Goal: Communication & Community: Ask a question

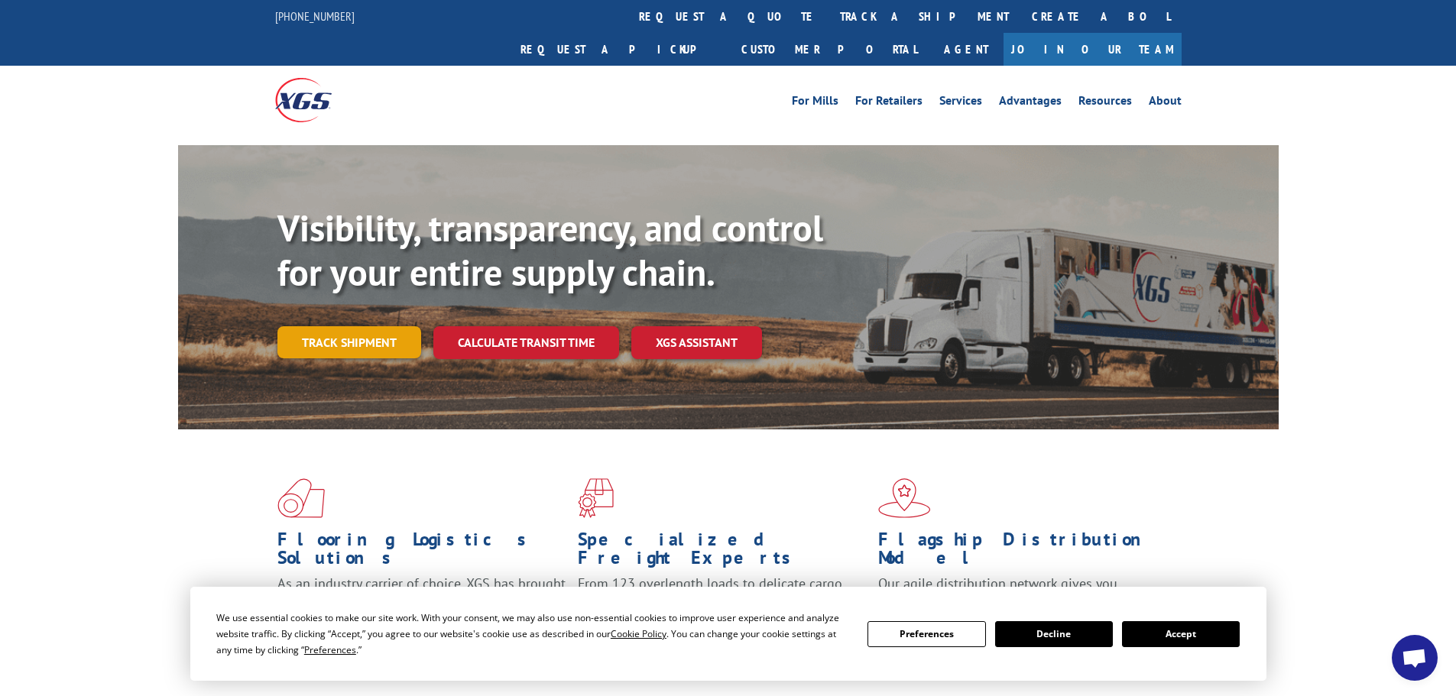
click at [369, 326] on link "Track shipment" at bounding box center [349, 342] width 144 height 32
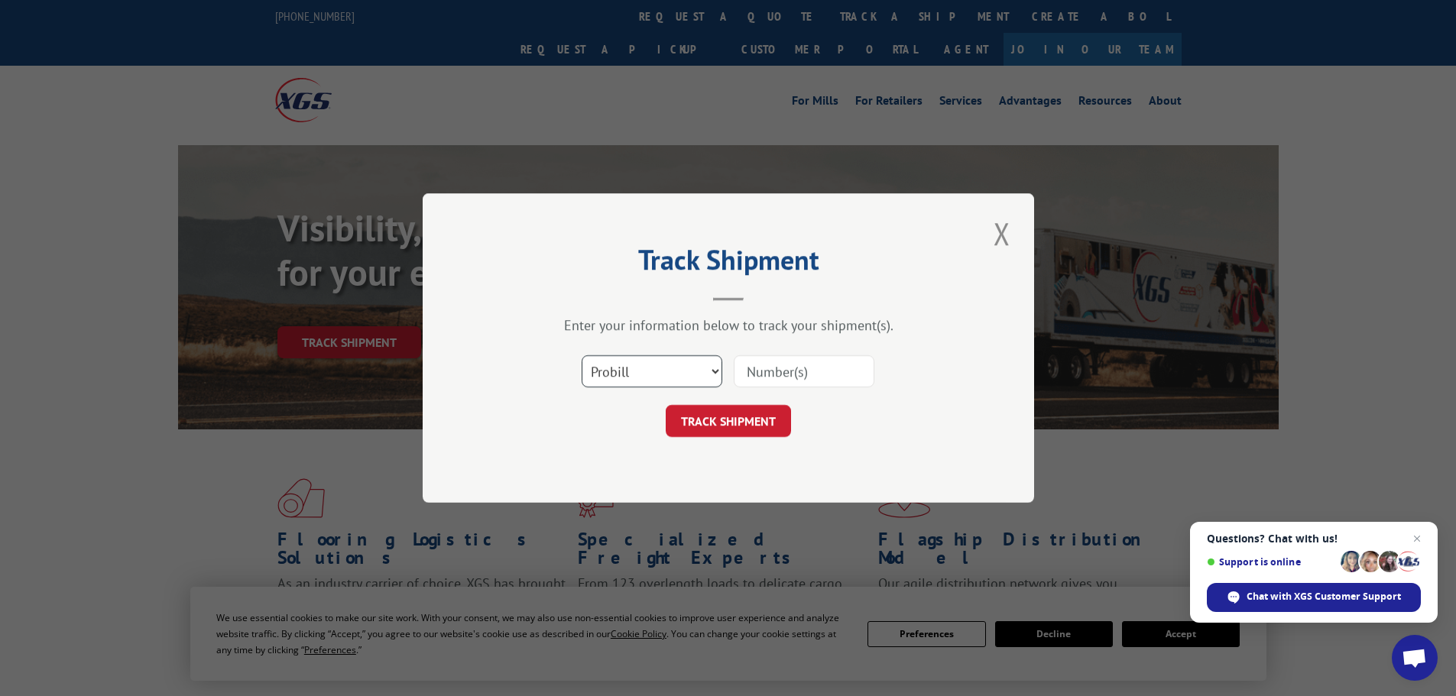
click at [653, 369] on select "Select category... Probill BOL PO" at bounding box center [652, 371] width 141 height 32
select select "bol"
click at [582, 355] on select "Select category... Probill BOL PO" at bounding box center [652, 371] width 141 height 32
click at [815, 380] on input at bounding box center [804, 371] width 141 height 32
type input "2821981"
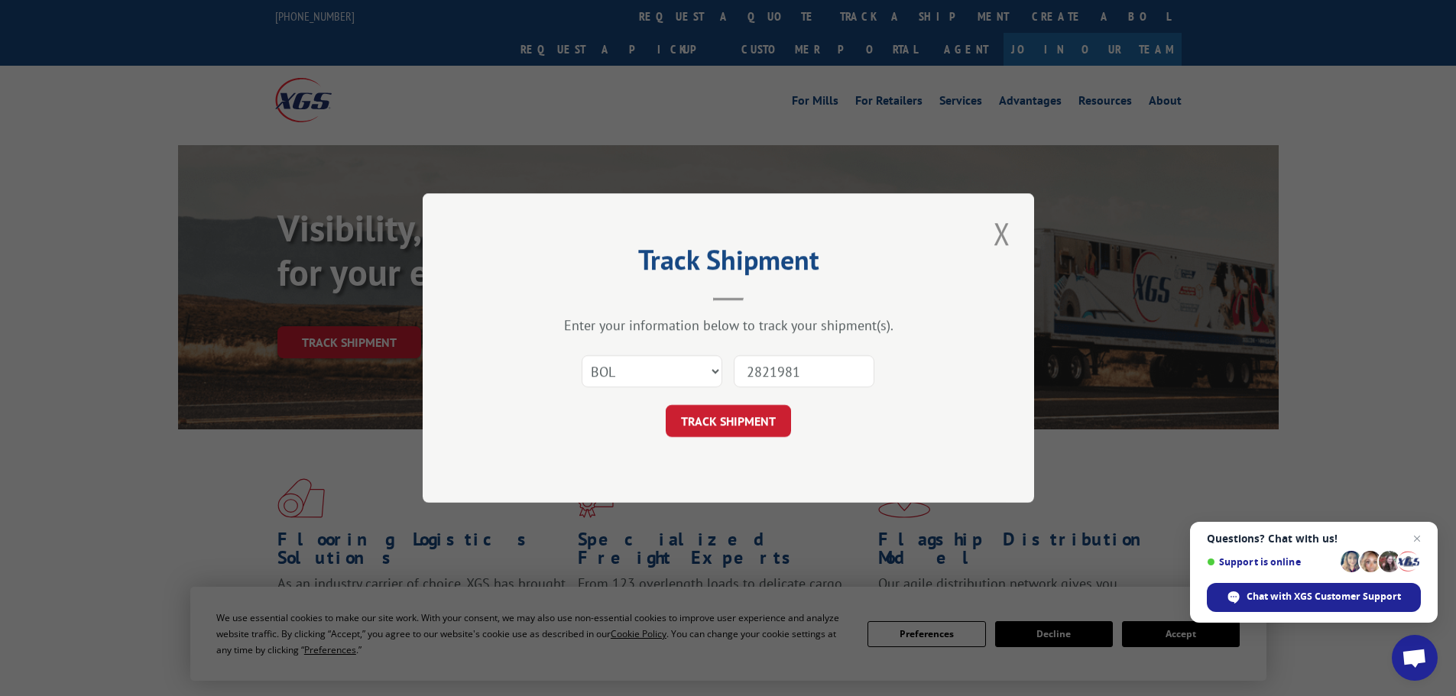
click button "TRACK SHIPMENT" at bounding box center [728, 421] width 125 height 32
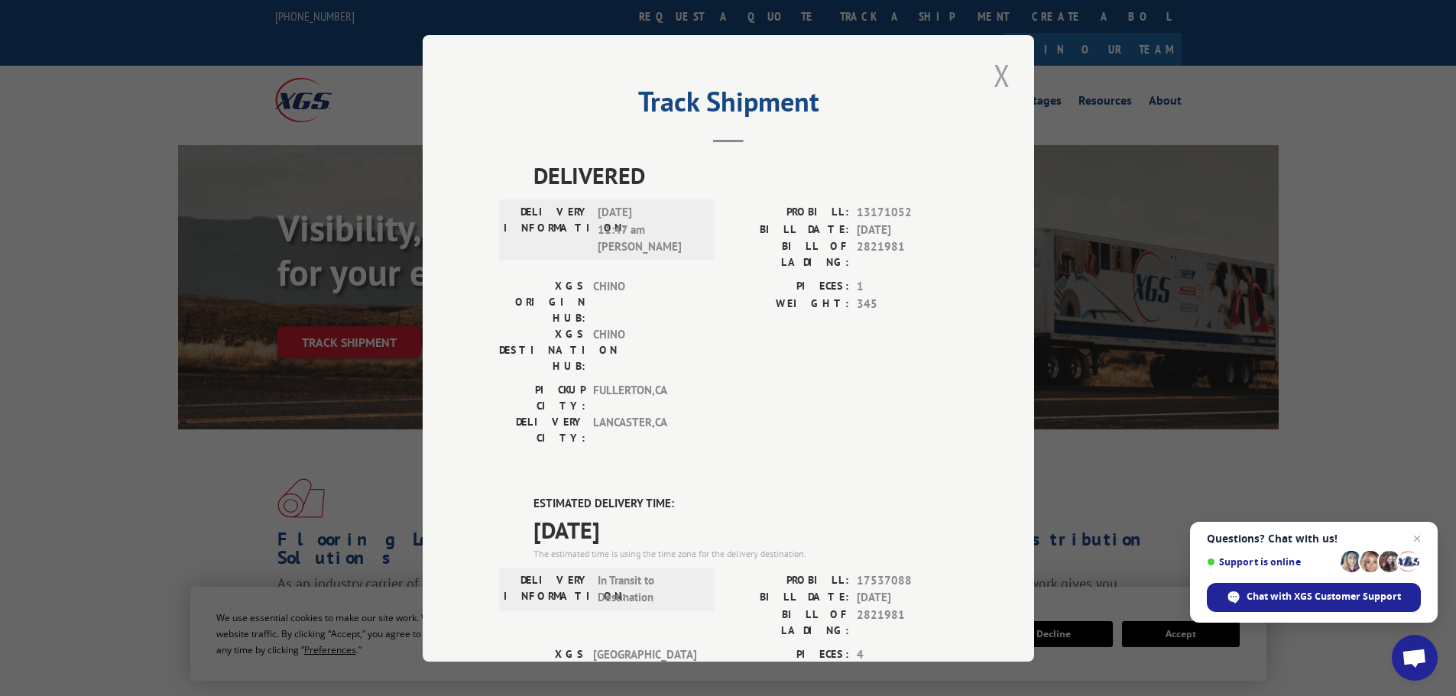
click at [993, 79] on button "Close modal" at bounding box center [1002, 75] width 26 height 42
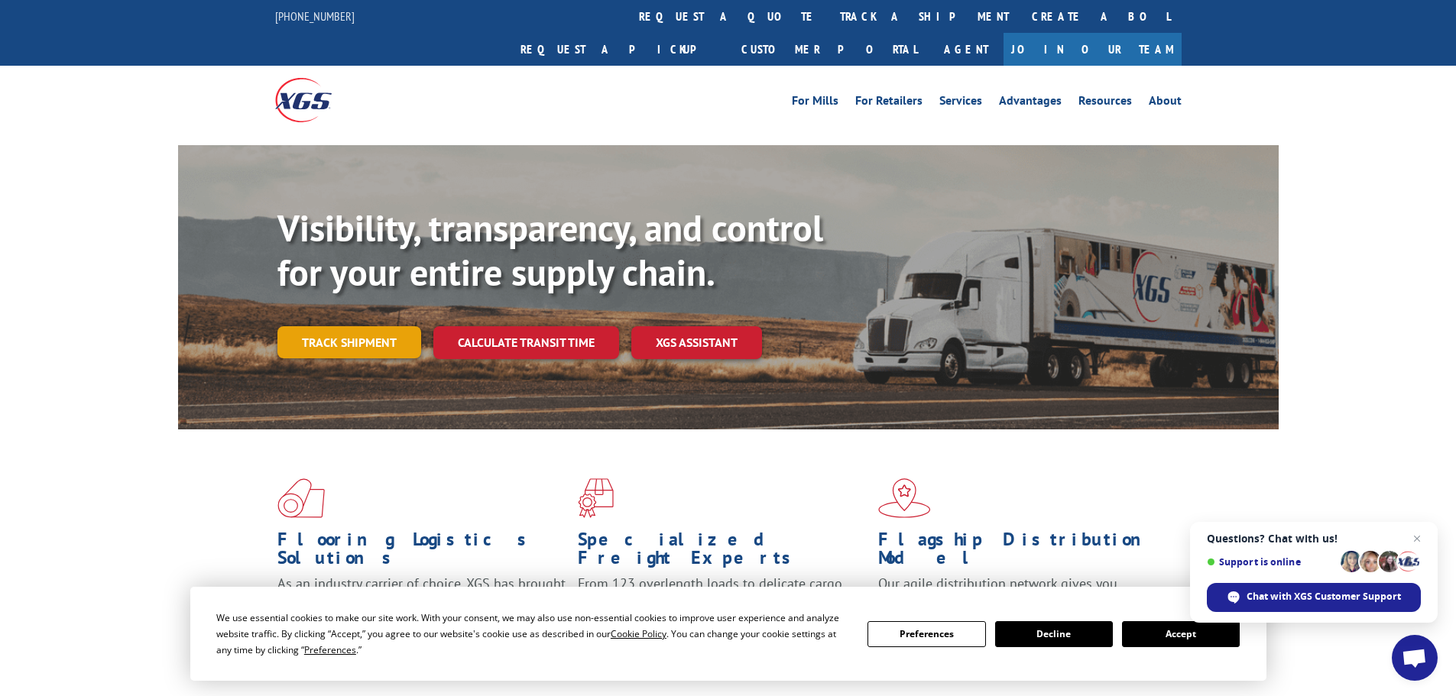
click at [376, 326] on link "Track shipment" at bounding box center [349, 342] width 144 height 32
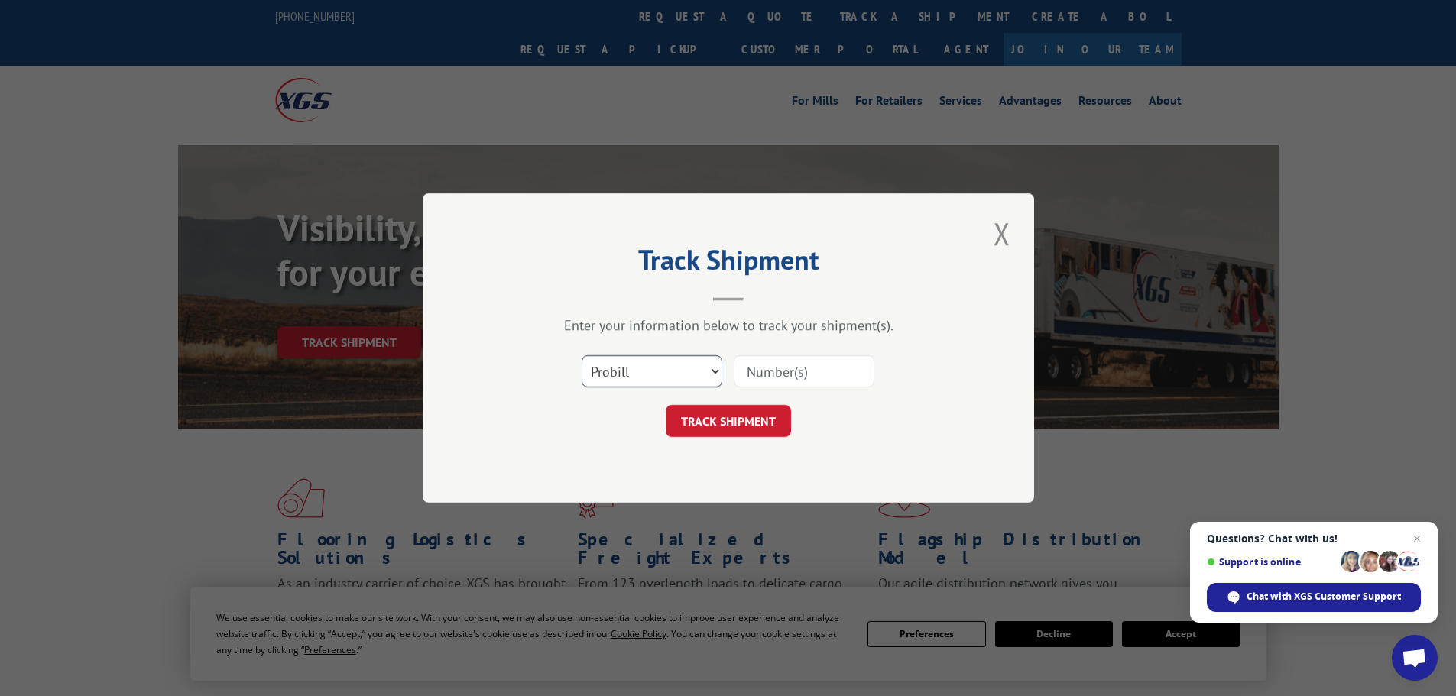
click at [662, 373] on select "Select category... Probill BOL PO" at bounding box center [652, 371] width 141 height 32
select select "bol"
click at [582, 355] on select "Select category... Probill BOL PO" at bounding box center [652, 371] width 141 height 32
click at [790, 379] on input at bounding box center [804, 371] width 141 height 32
type input "2821981"
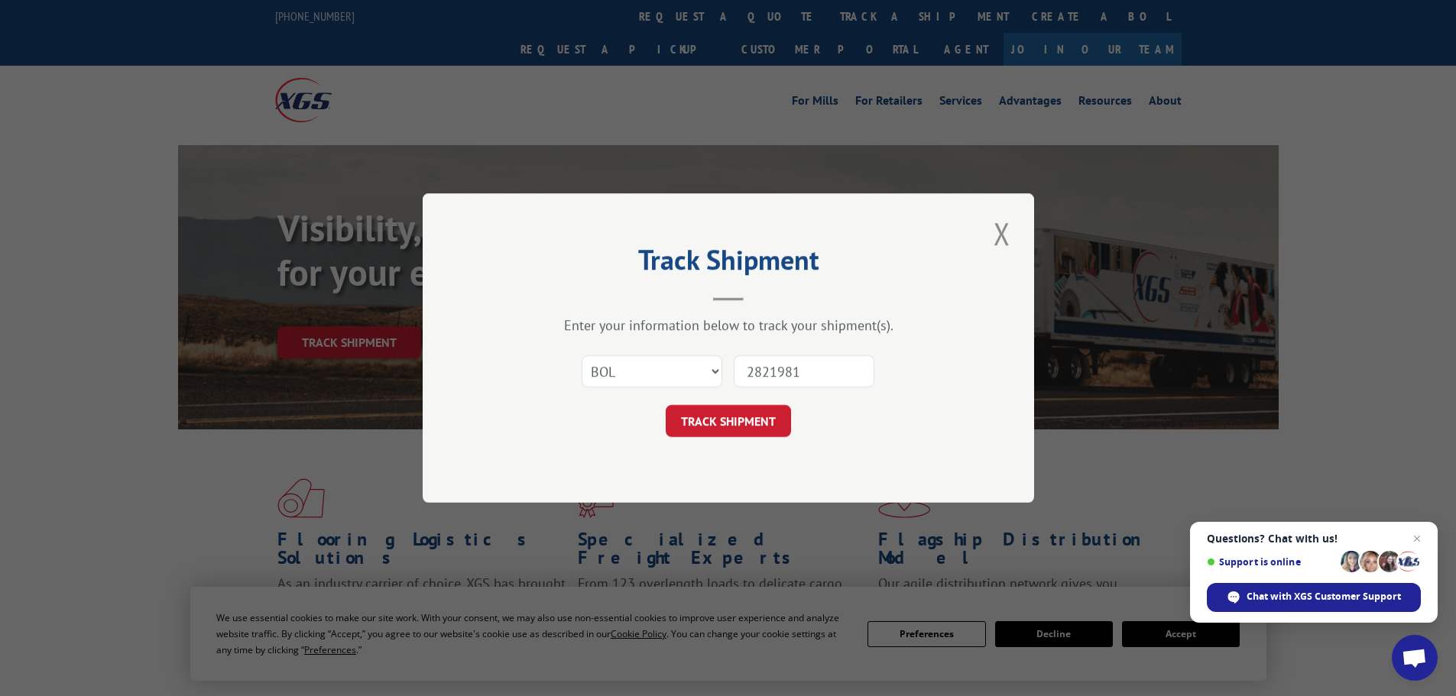
click button "TRACK SHIPMENT" at bounding box center [728, 421] width 125 height 32
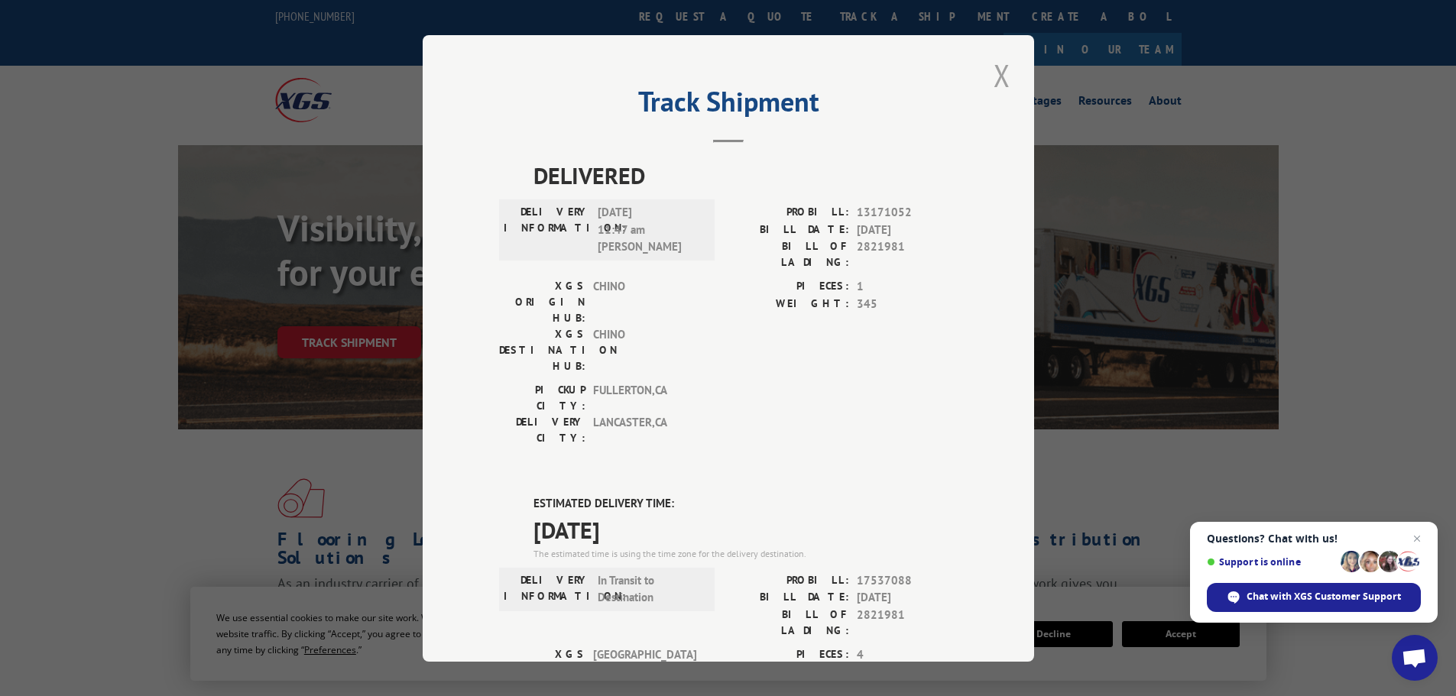
click at [1000, 89] on button "Close modal" at bounding box center [1002, 75] width 26 height 42
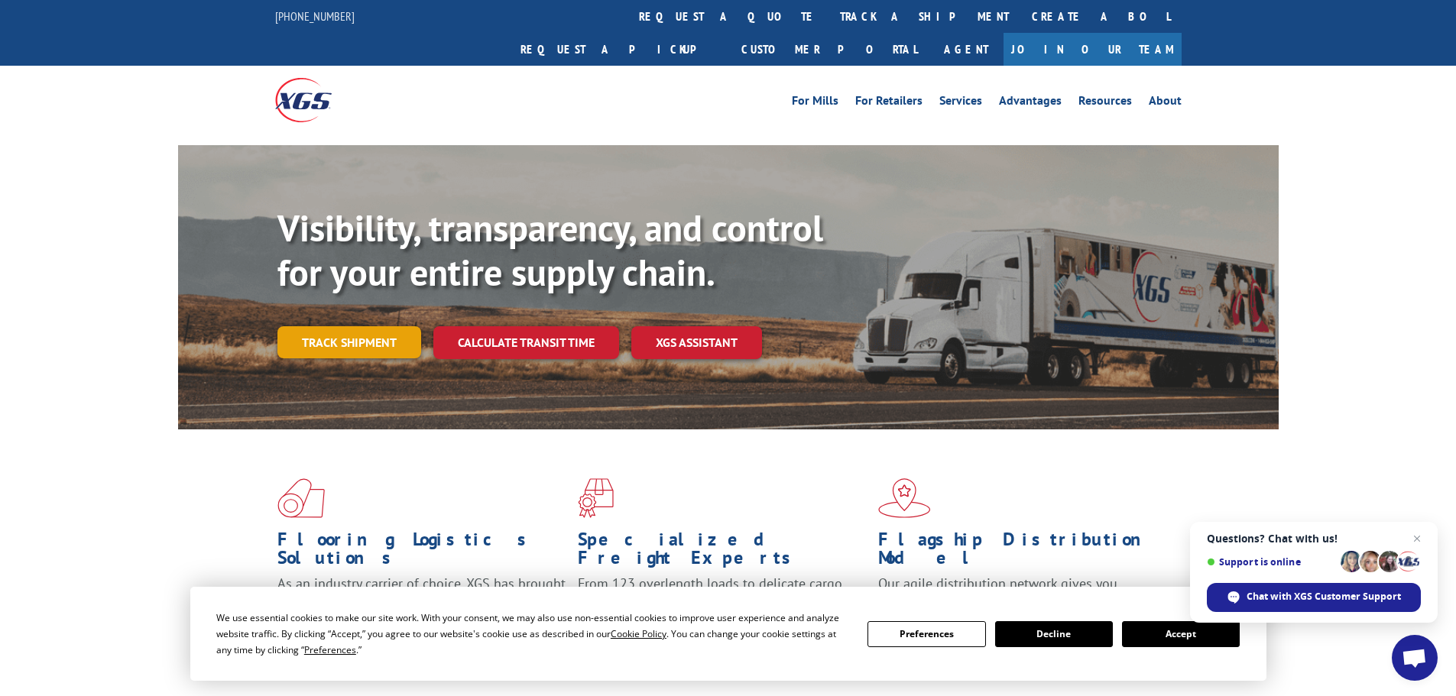
click at [348, 326] on link "Track shipment" at bounding box center [349, 342] width 144 height 32
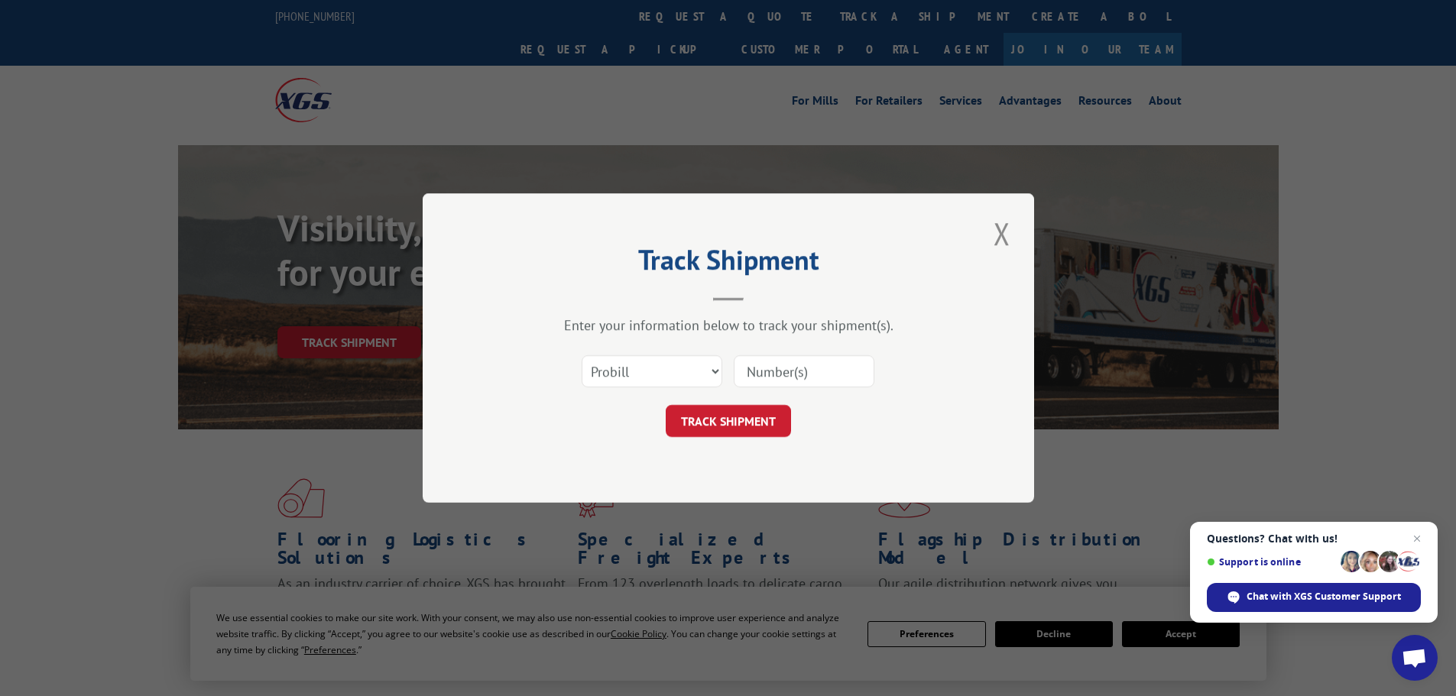
click at [858, 388] on div at bounding box center [804, 371] width 141 height 35
click at [856, 377] on input at bounding box center [804, 371] width 141 height 32
type input "2821981"
click button "TRACK SHIPMENT" at bounding box center [728, 421] width 125 height 32
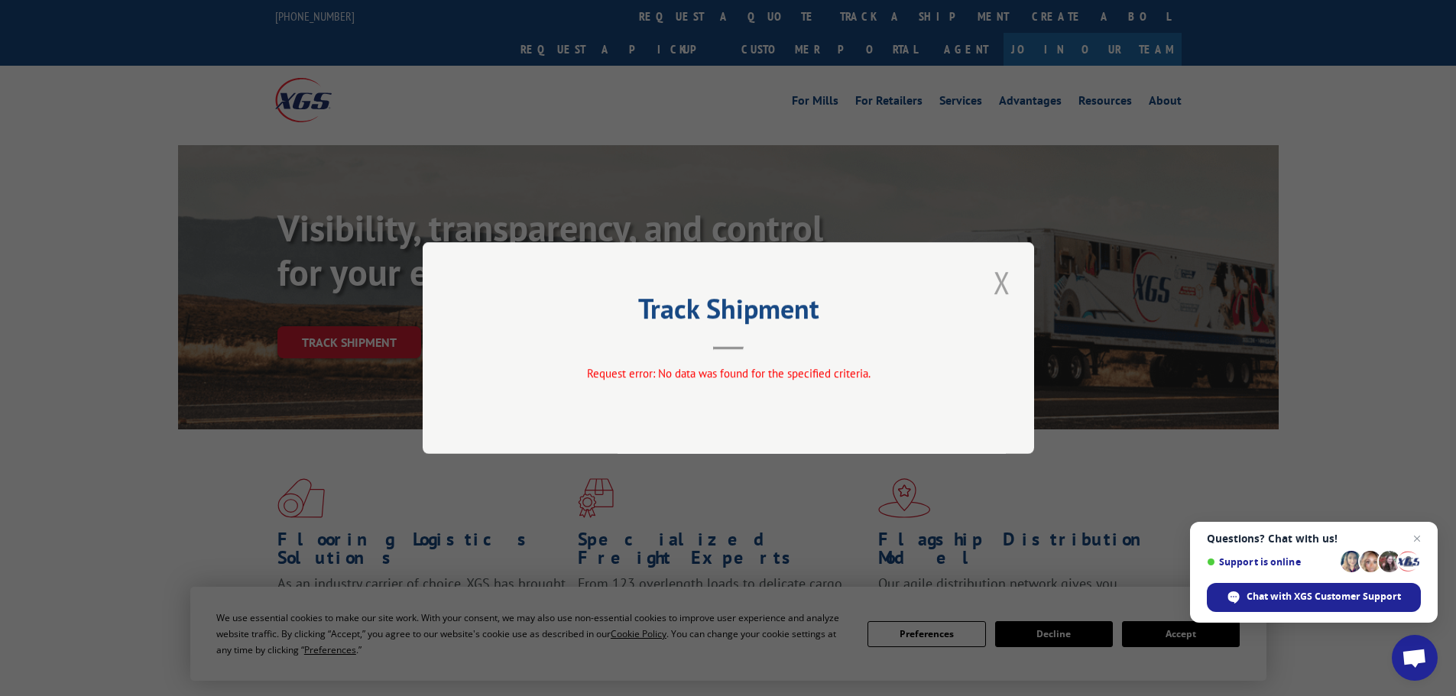
click at [1003, 276] on button "Close modal" at bounding box center [1002, 282] width 26 height 42
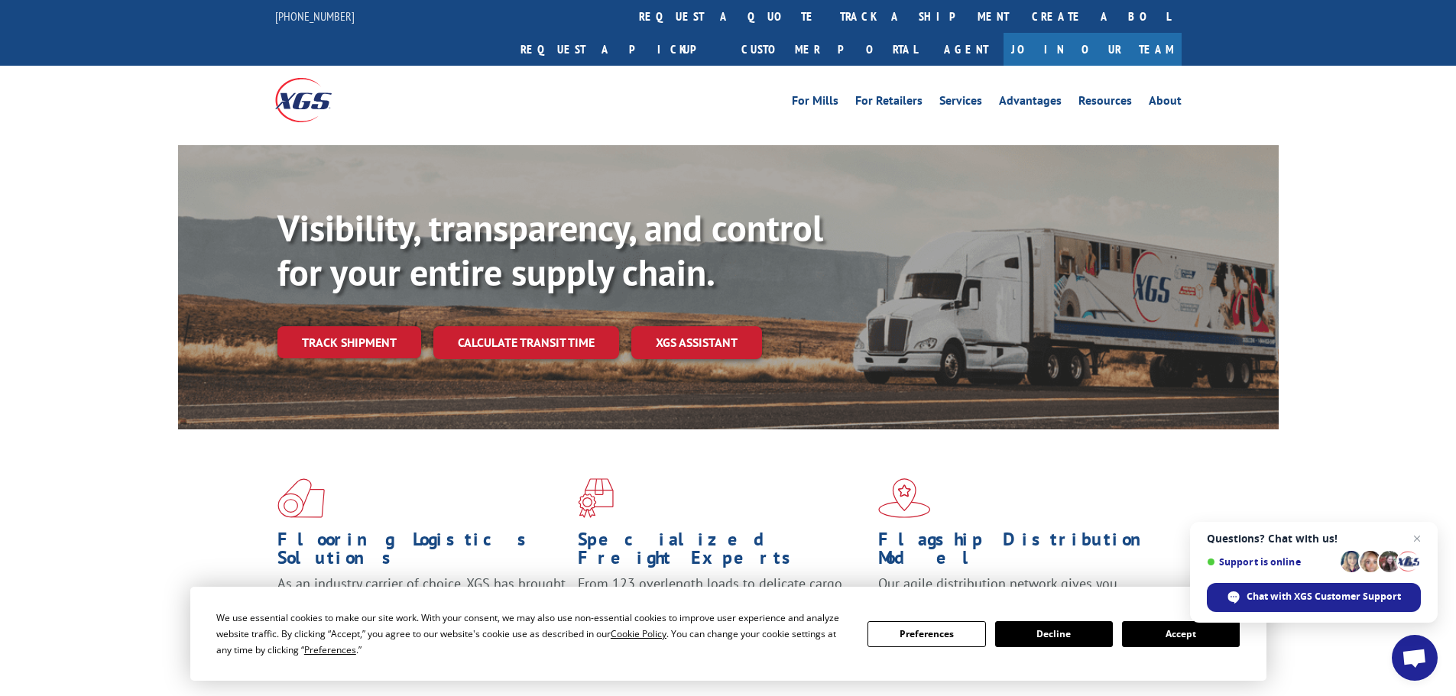
click at [275, 298] on div "Visibility, transparency, and control for your entire supply chain. Track shipm…" at bounding box center [728, 302] width 1100 height 314
click at [299, 326] on link "Track shipment" at bounding box center [349, 342] width 144 height 32
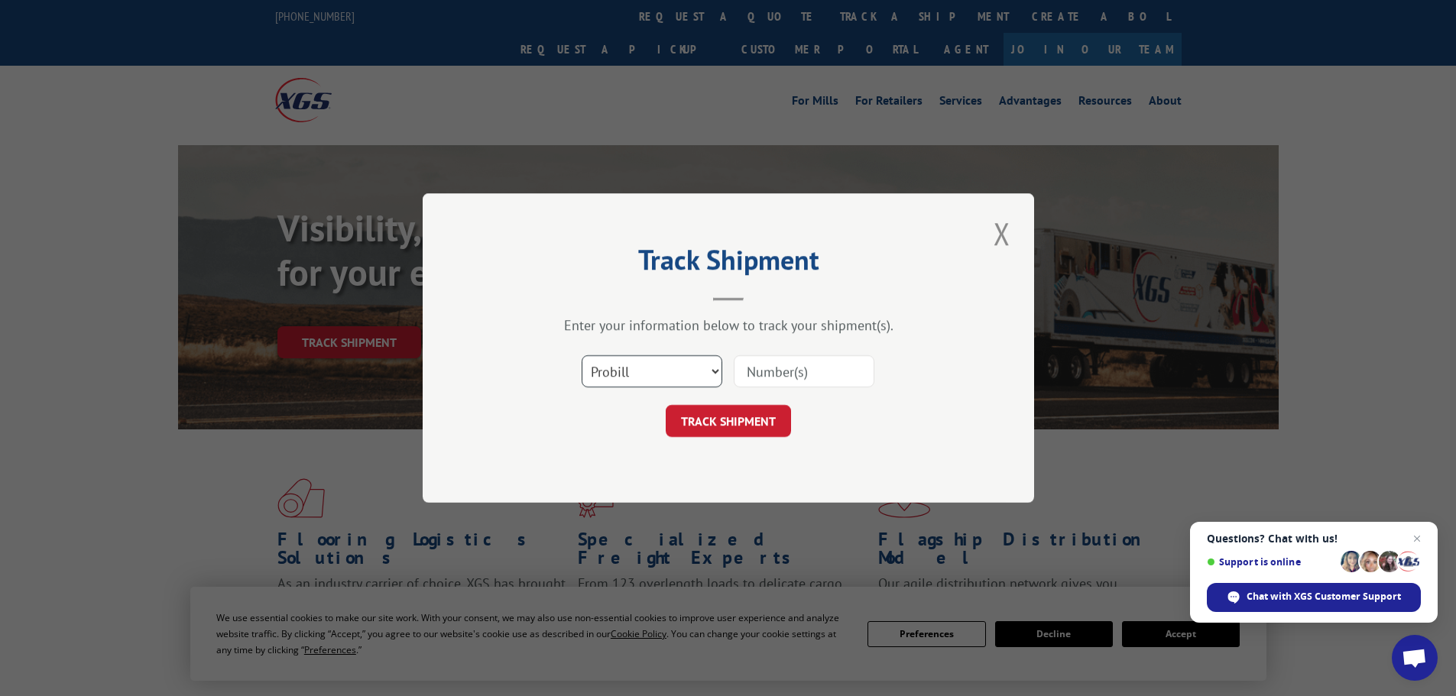
drag, startPoint x: 648, startPoint y: 360, endPoint x: 660, endPoint y: 360, distance: 12.2
click at [648, 360] on select "Select category... Probill BOL PO" at bounding box center [652, 371] width 141 height 32
click at [582, 355] on select "Select category... Probill BOL PO" at bounding box center [652, 371] width 141 height 32
click at [824, 397] on div "Select category... Probill BOL PO" at bounding box center [728, 371] width 458 height 50
click at [825, 378] on input at bounding box center [804, 371] width 141 height 32
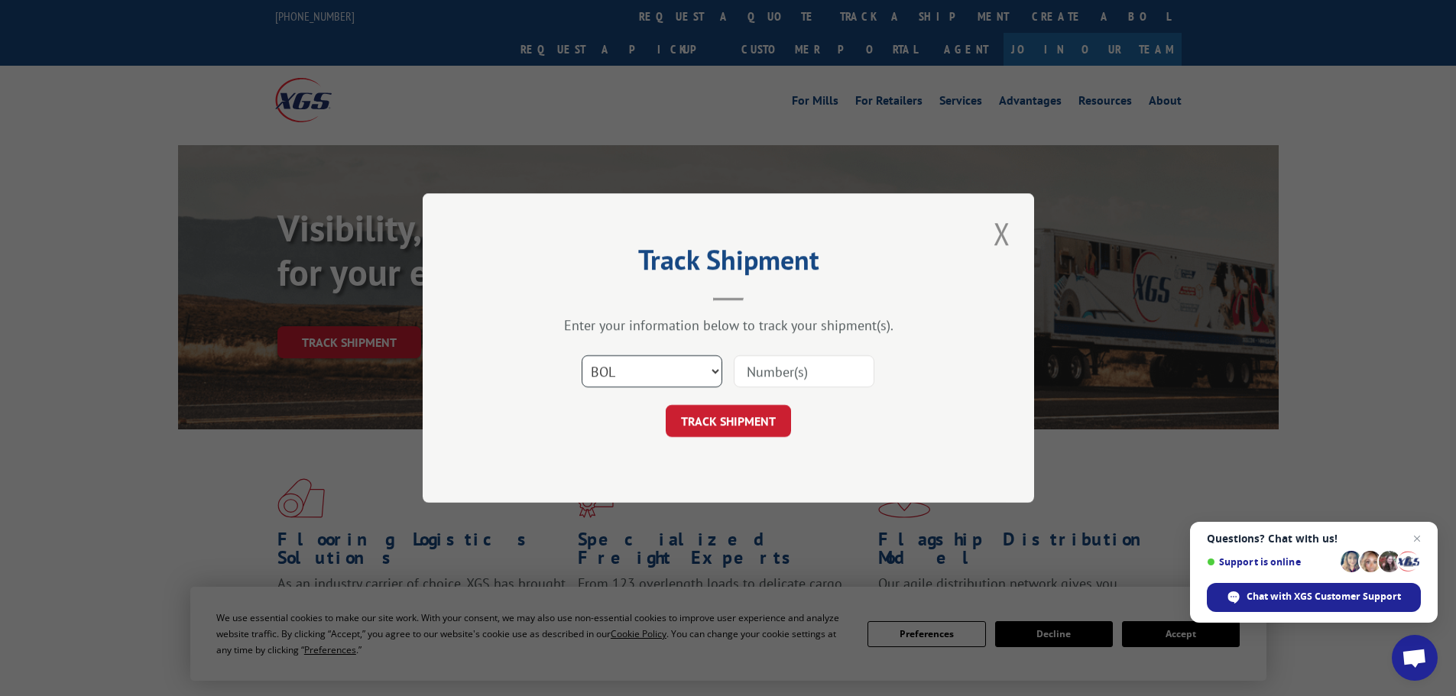
click at [700, 369] on select "Select category... Probill BOL PO" at bounding box center [652, 371] width 141 height 32
select select "po"
click at [582, 355] on select "Select category... Probill BOL PO" at bounding box center [652, 371] width 141 height 32
click at [820, 369] on input at bounding box center [804, 371] width 141 height 32
type input "1046751727"
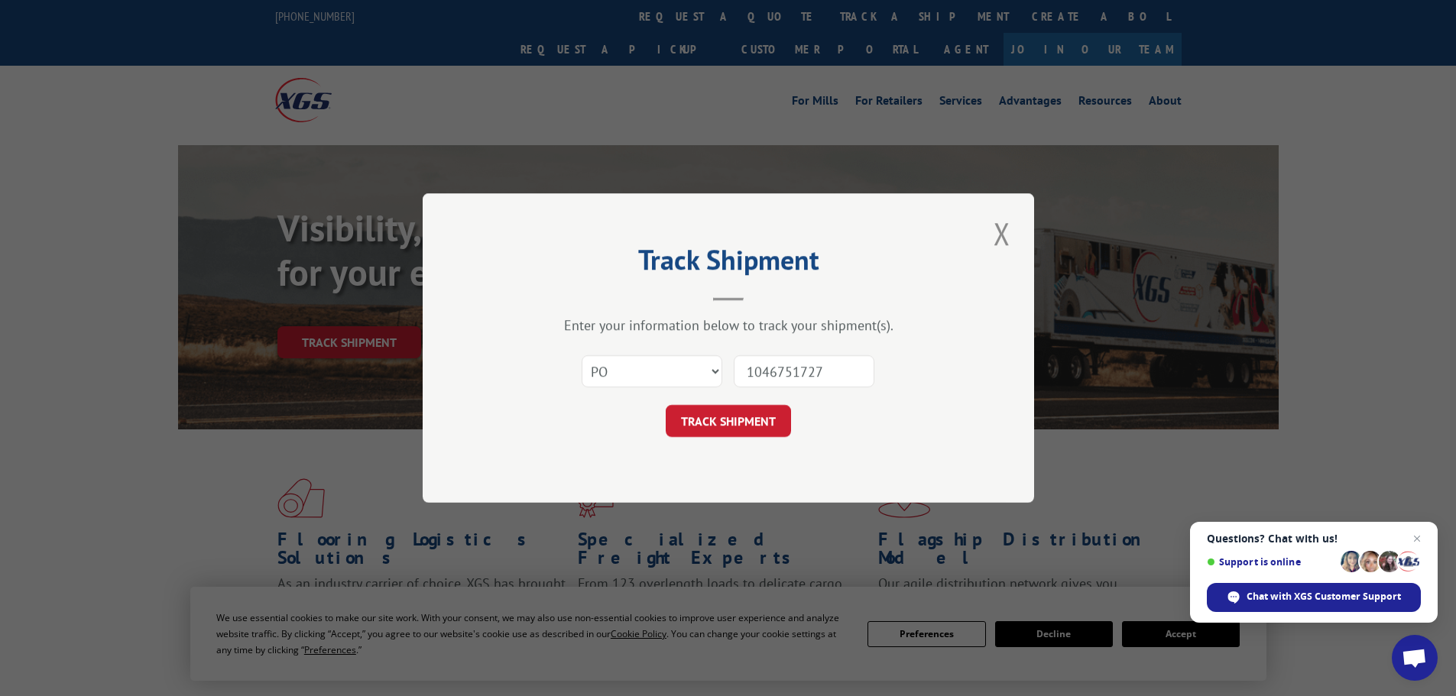
click button "TRACK SHIPMENT" at bounding box center [728, 421] width 125 height 32
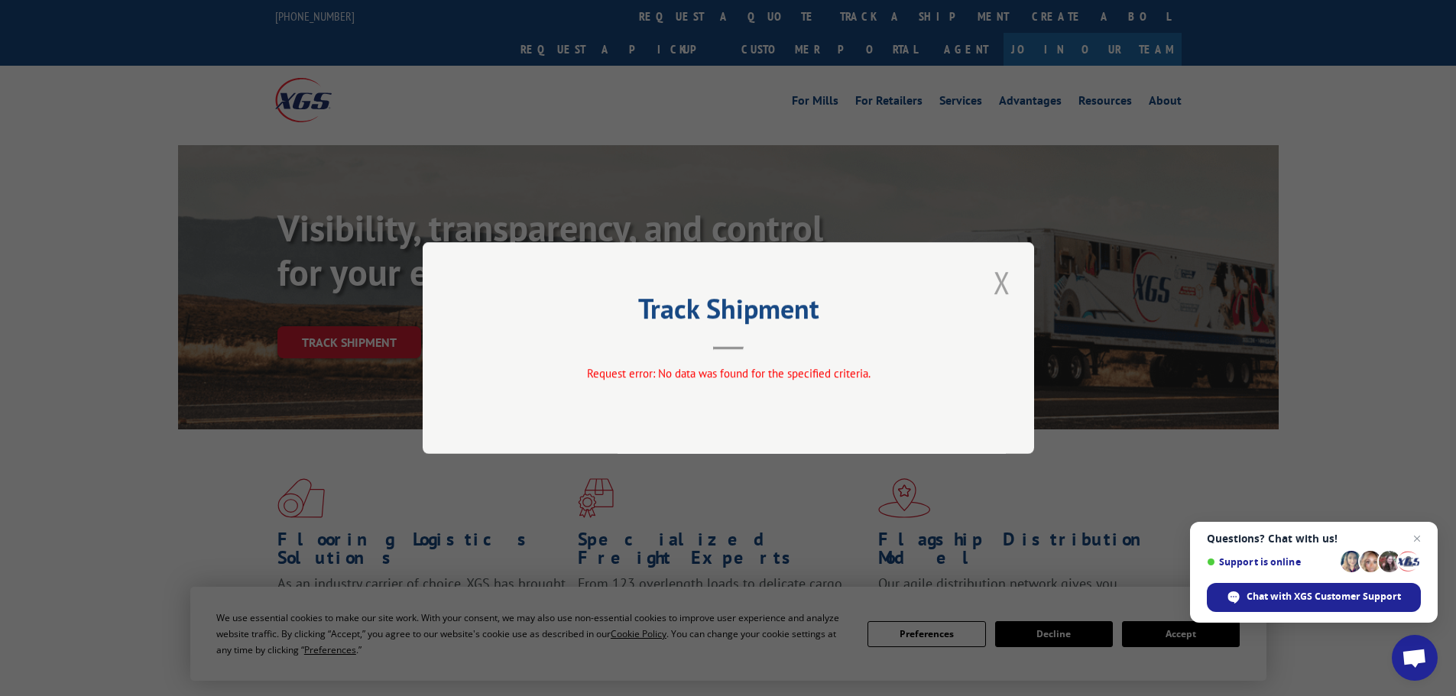
click at [993, 269] on button "Close modal" at bounding box center [1002, 282] width 26 height 42
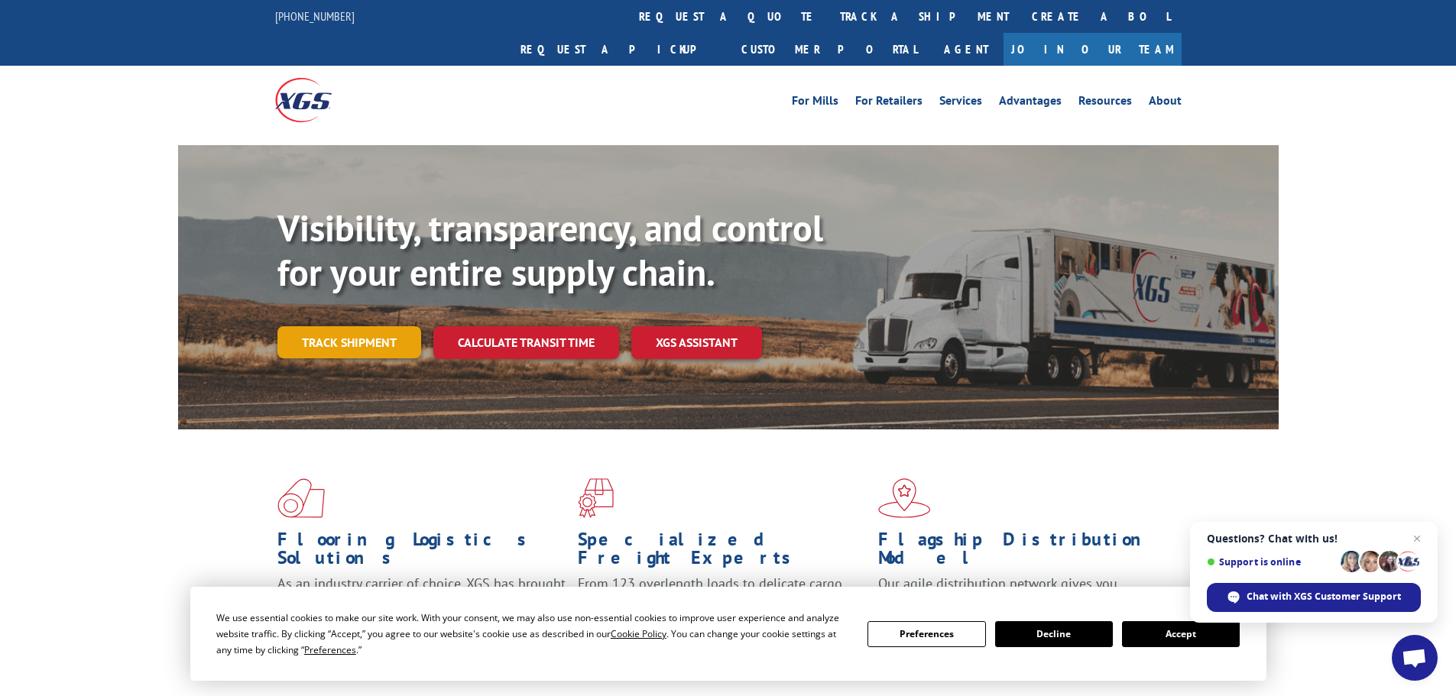
click at [394, 326] on link "Track shipment" at bounding box center [349, 342] width 144 height 32
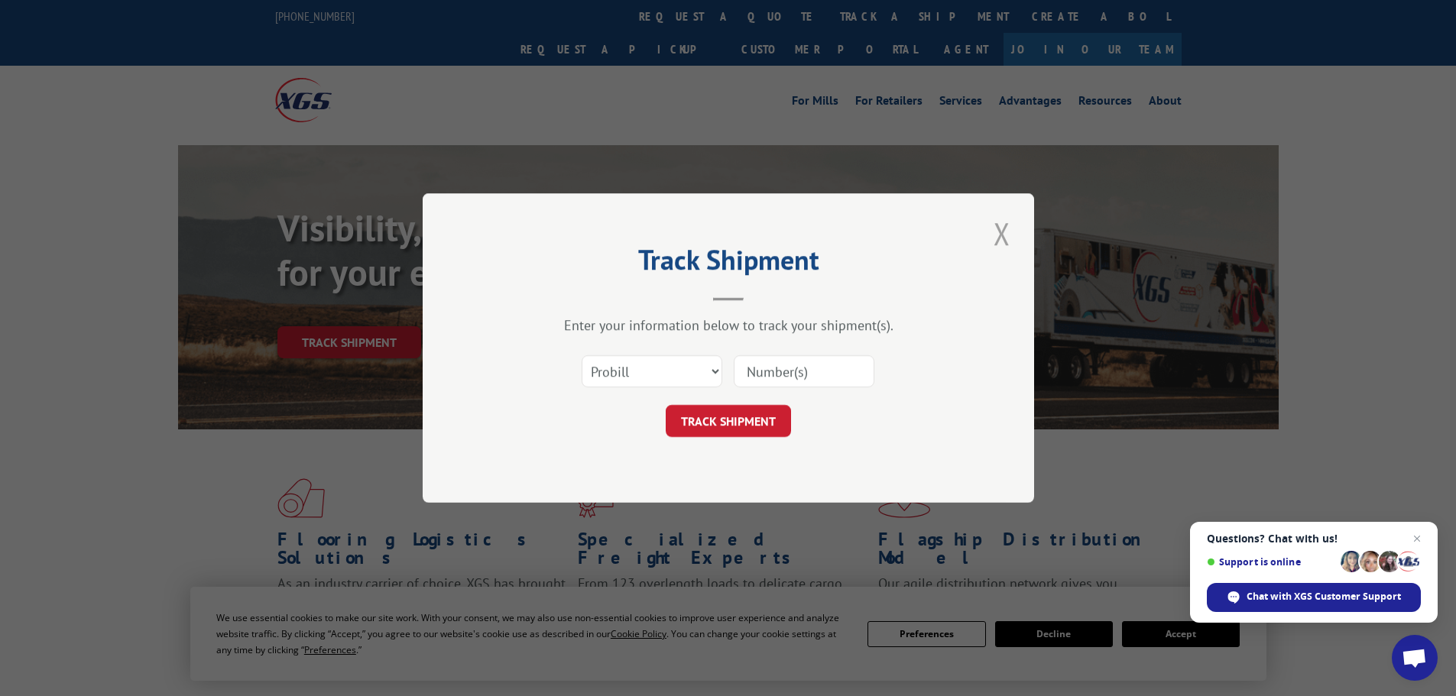
click at [989, 233] on button "Close modal" at bounding box center [1002, 233] width 26 height 42
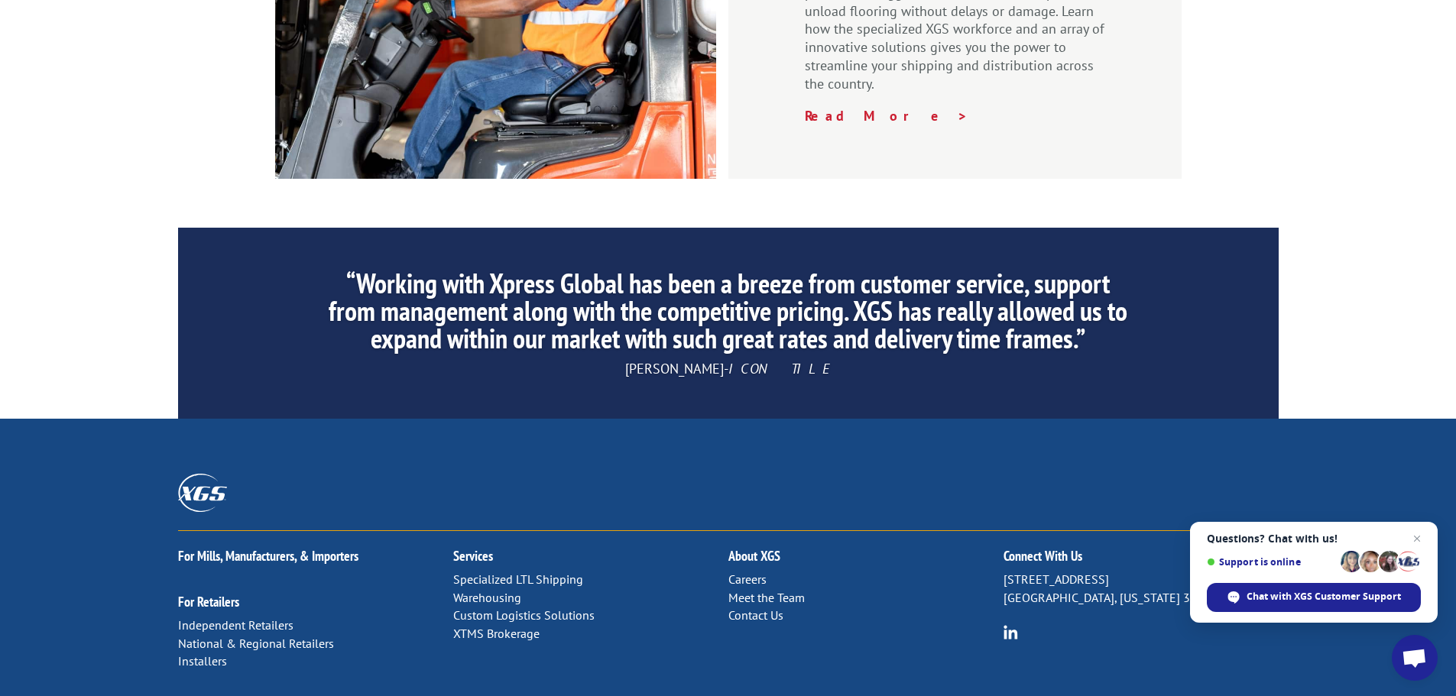
scroll to position [2328, 0]
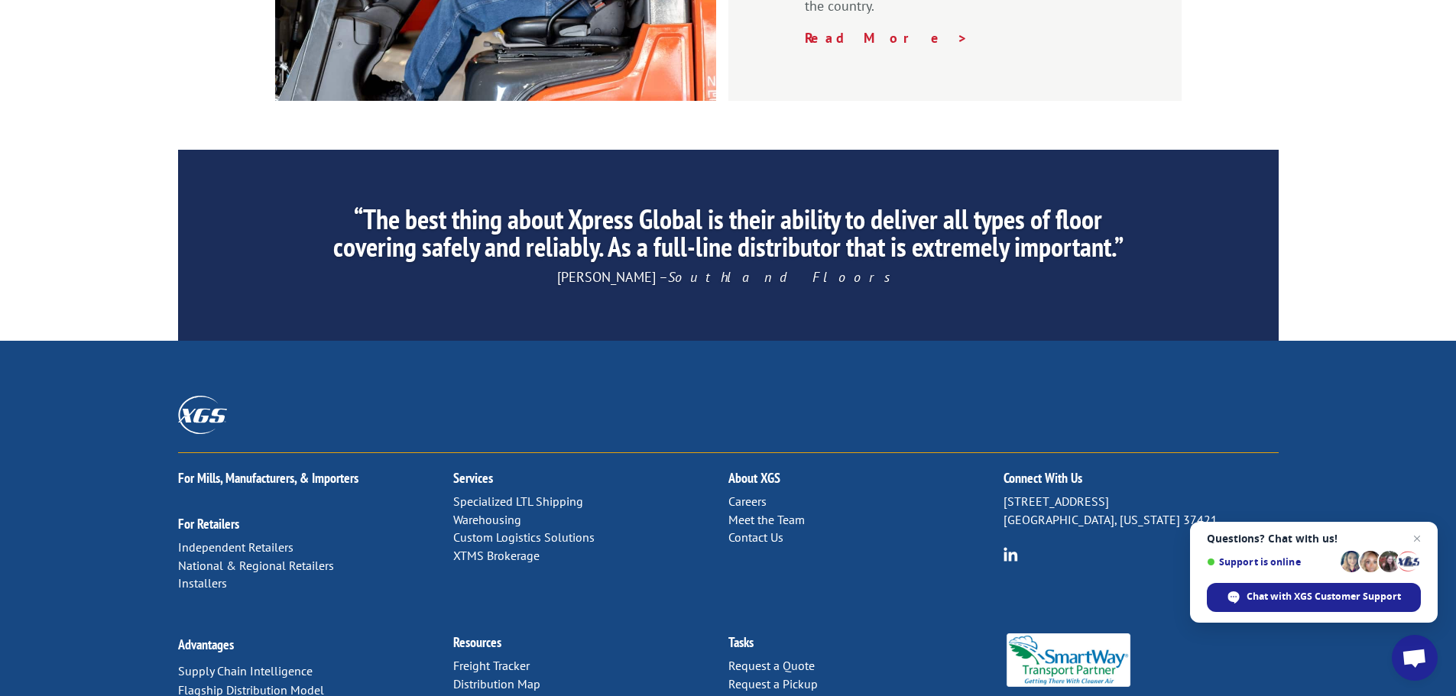
click at [501, 658] on link "Freight Tracker" at bounding box center [491, 665] width 76 height 15
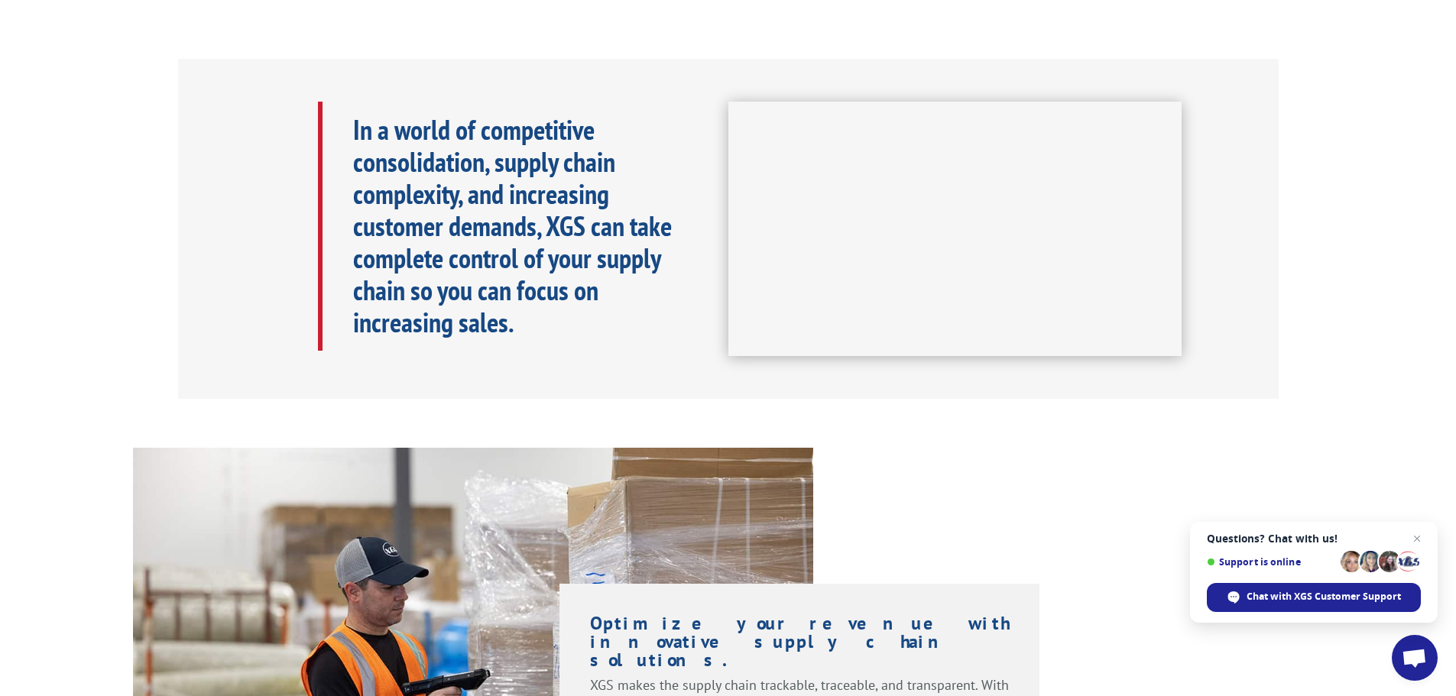
scroll to position [1070, 0]
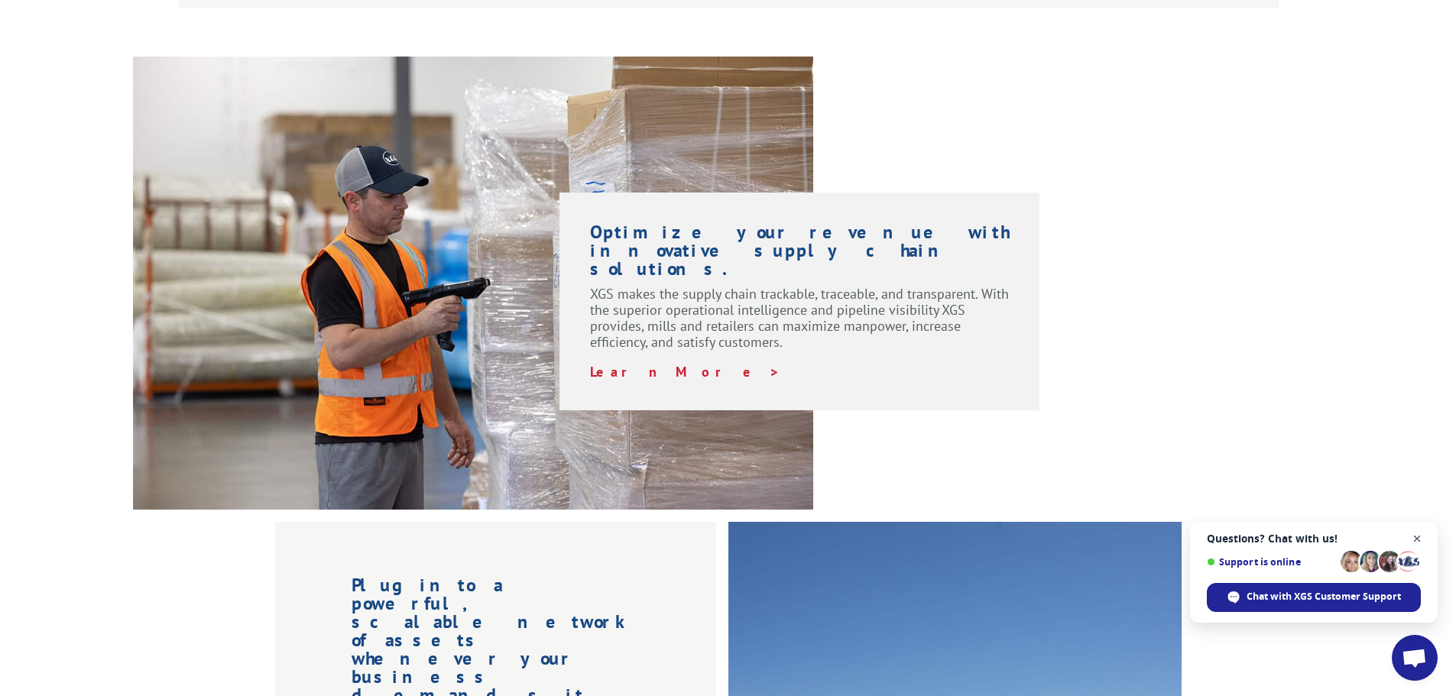
click at [1413, 537] on span "Open chat" at bounding box center [1417, 539] width 19 height 19
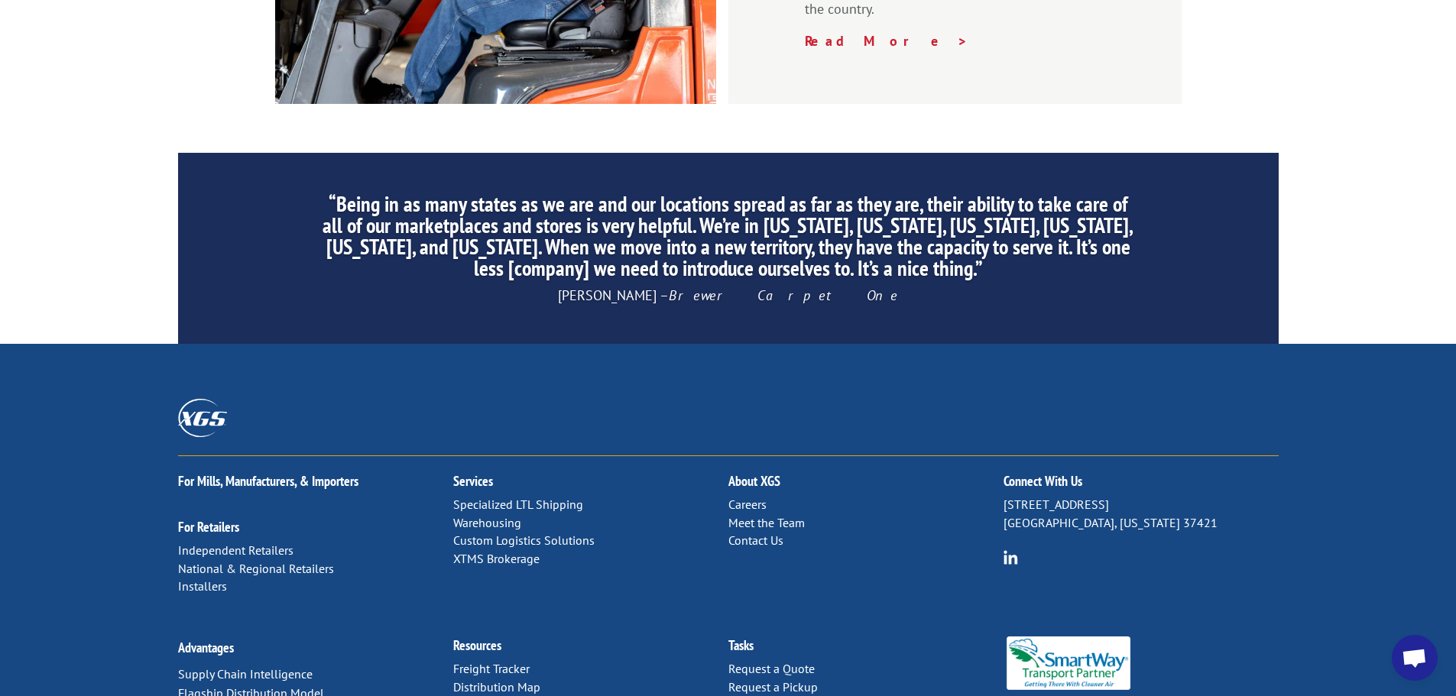
scroll to position [2328, 0]
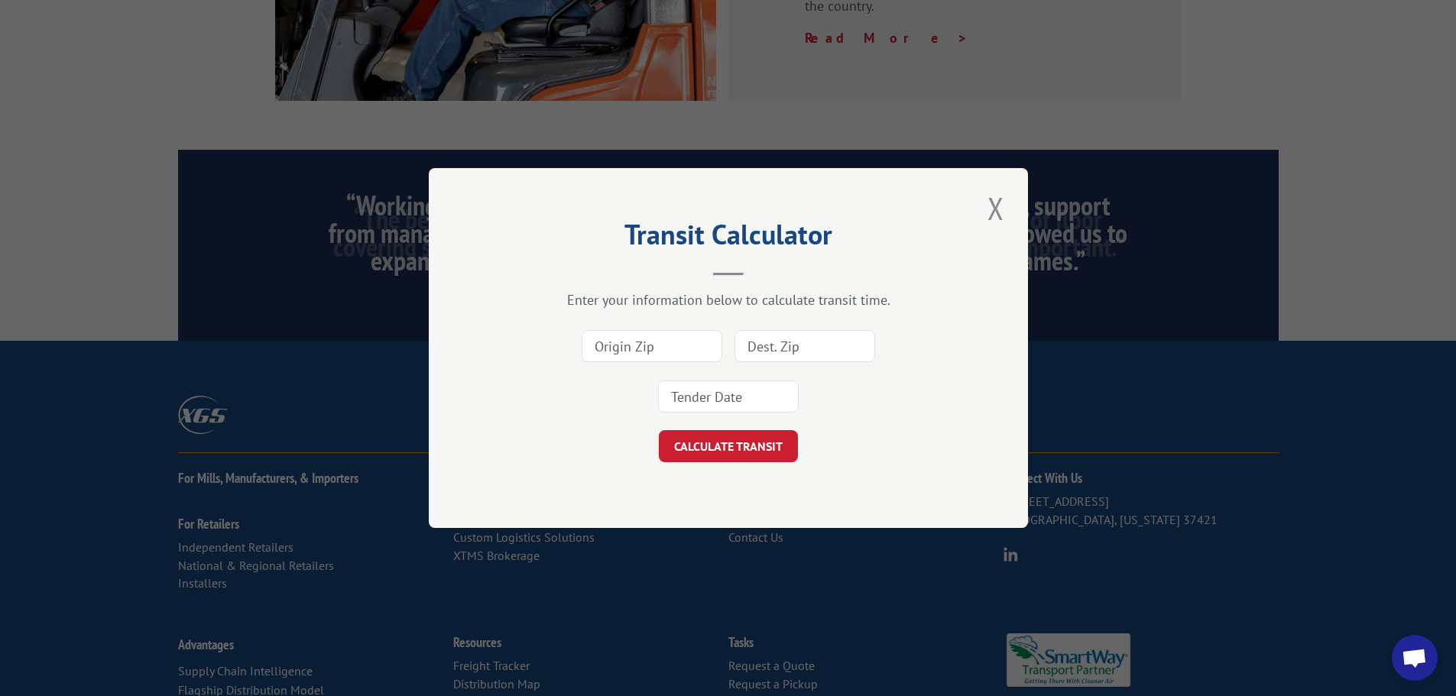
click at [668, 352] on input at bounding box center [652, 346] width 141 height 32
type input "08079"
click at [786, 353] on input at bounding box center [804, 346] width 141 height 32
type input "58201"
click at [659, 430] on button "CALCULATE TRANSIT" at bounding box center [728, 446] width 139 height 32
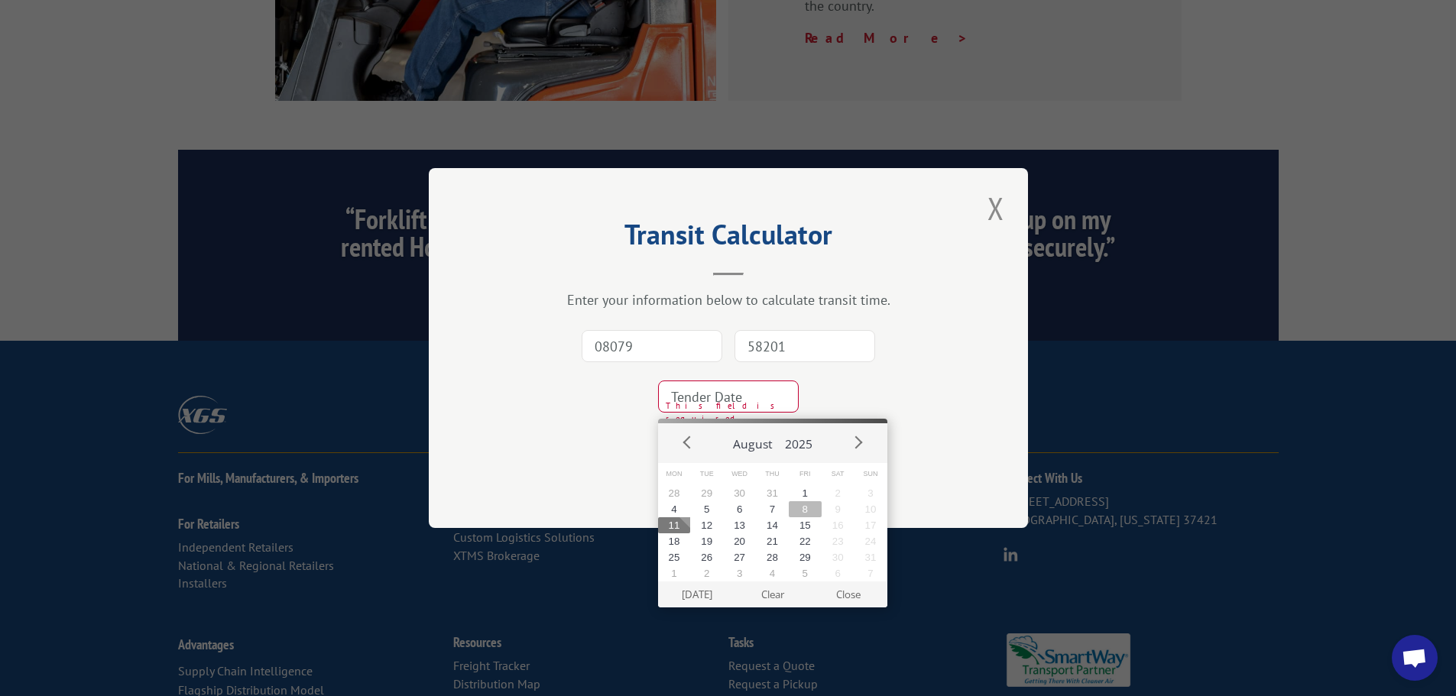
click at [803, 513] on button "8" at bounding box center [805, 509] width 33 height 16
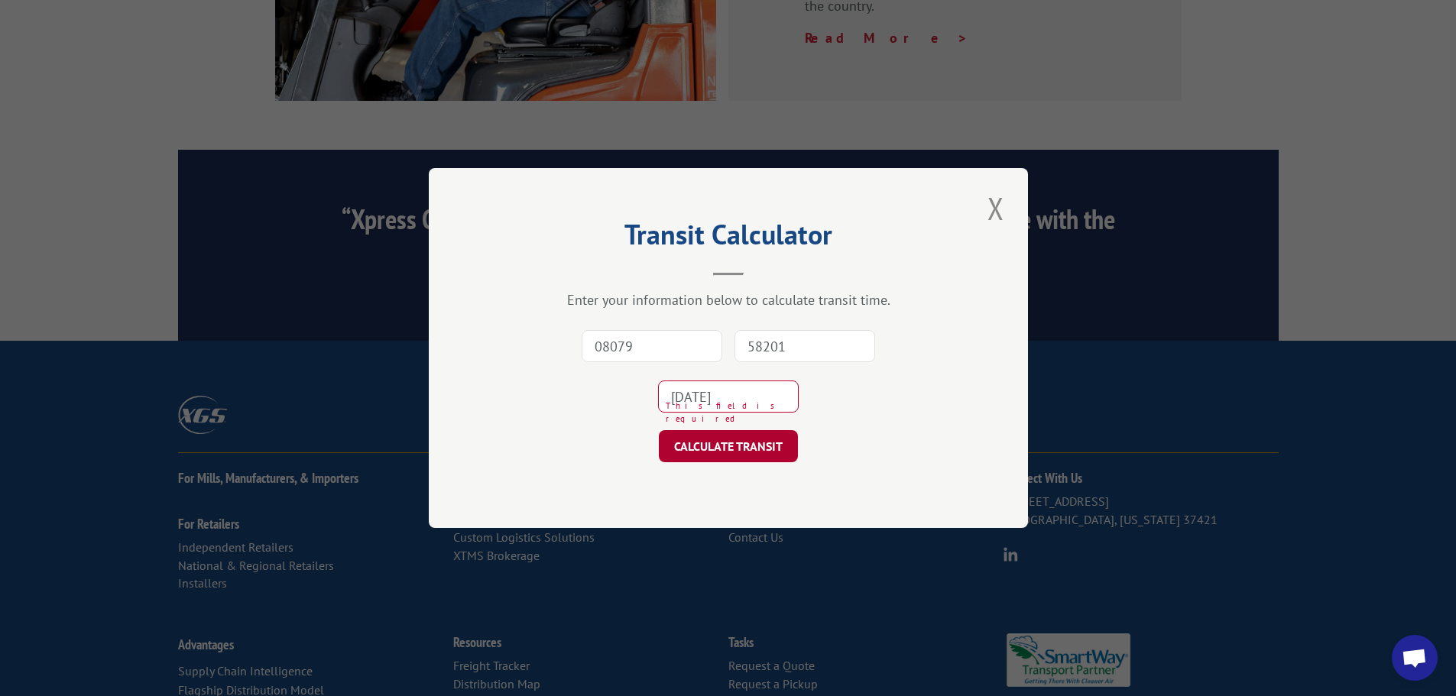
click at [757, 455] on button "CALCULATE TRANSIT" at bounding box center [728, 446] width 139 height 32
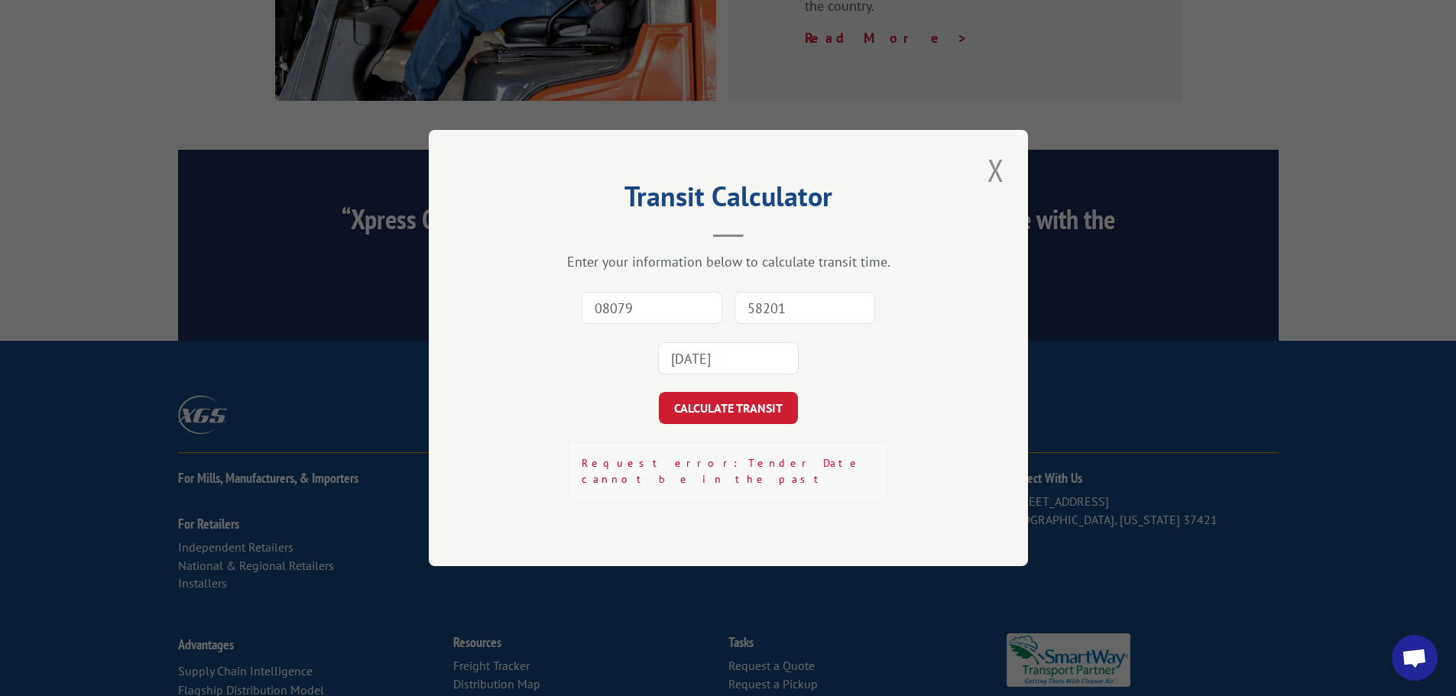
click at [721, 374] on input "2025-08-08" at bounding box center [728, 358] width 141 height 32
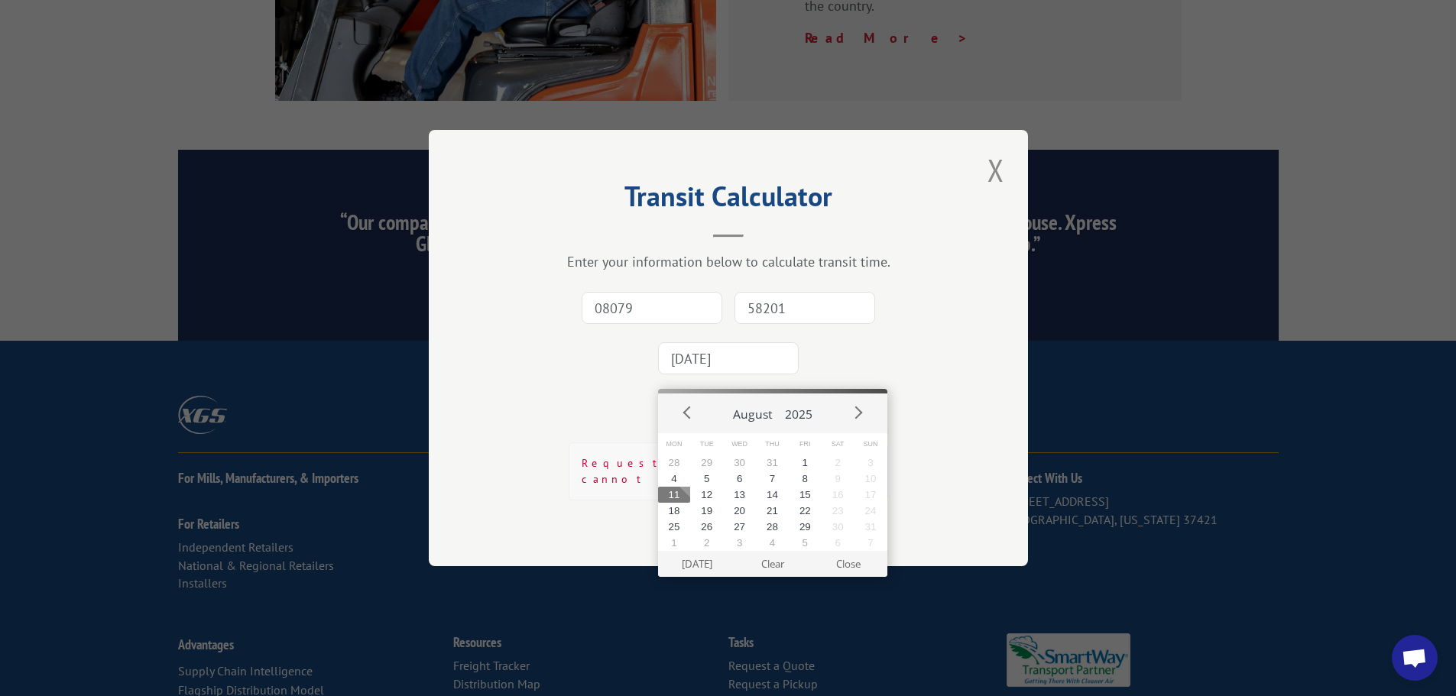
click at [680, 496] on button "11" at bounding box center [674, 495] width 33 height 16
type input "2025-08-11"
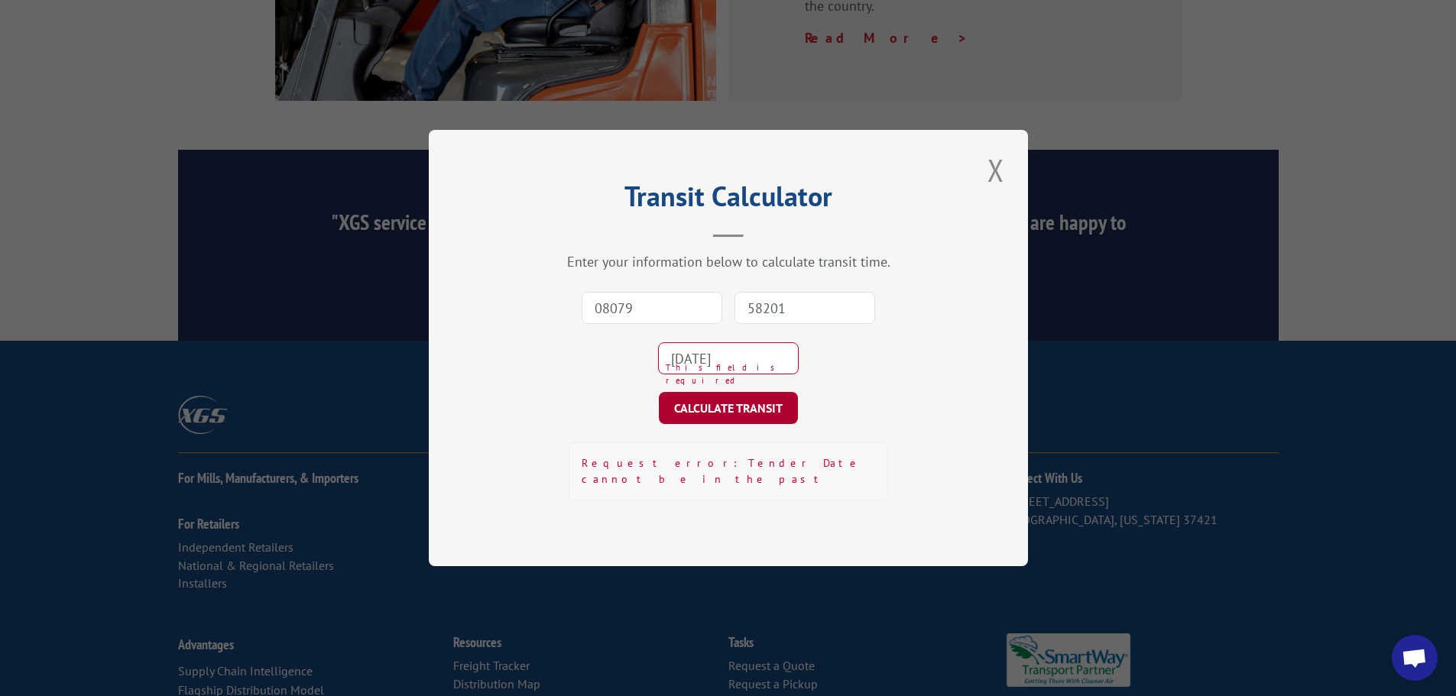
click at [705, 411] on button "CALCULATE TRANSIT" at bounding box center [728, 408] width 139 height 32
type input "08079"
click at [798, 317] on input "58201" at bounding box center [804, 308] width 141 height 32
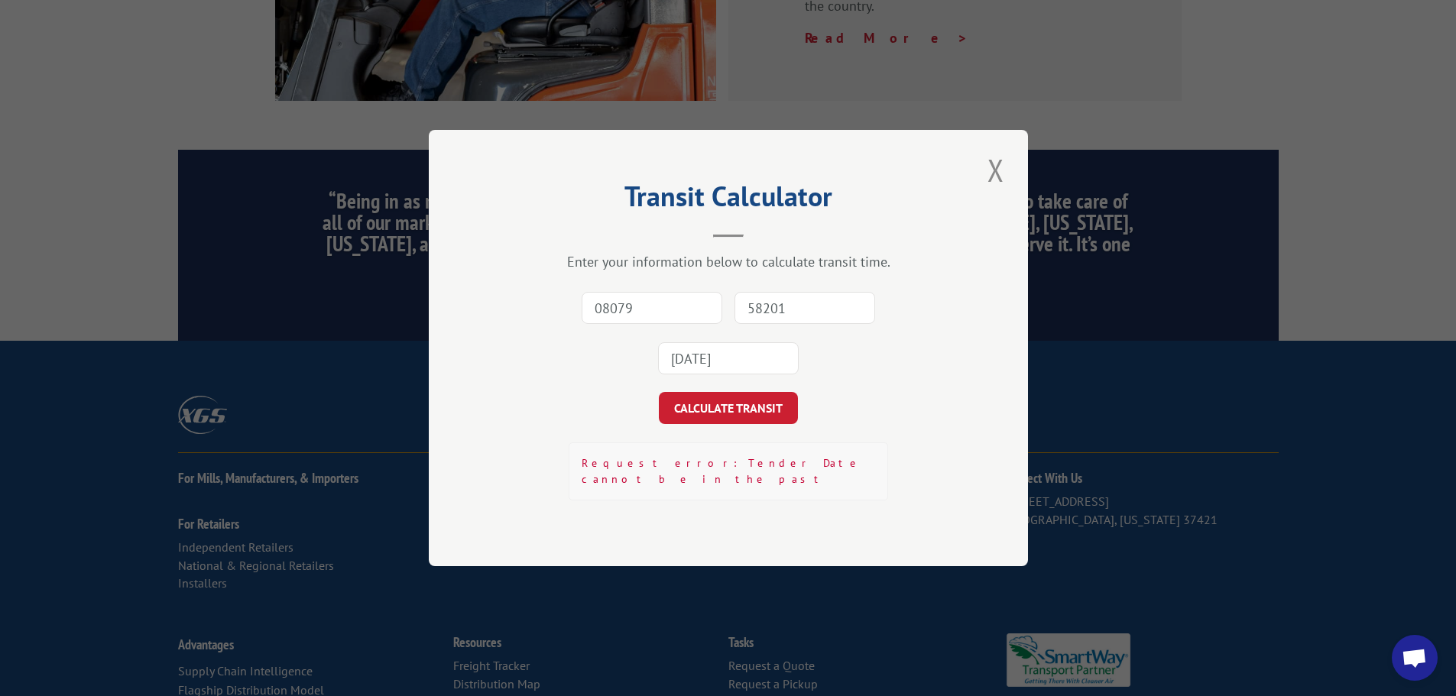
type input "58201"
click at [750, 374] on input "2025-08-11" at bounding box center [728, 358] width 141 height 32
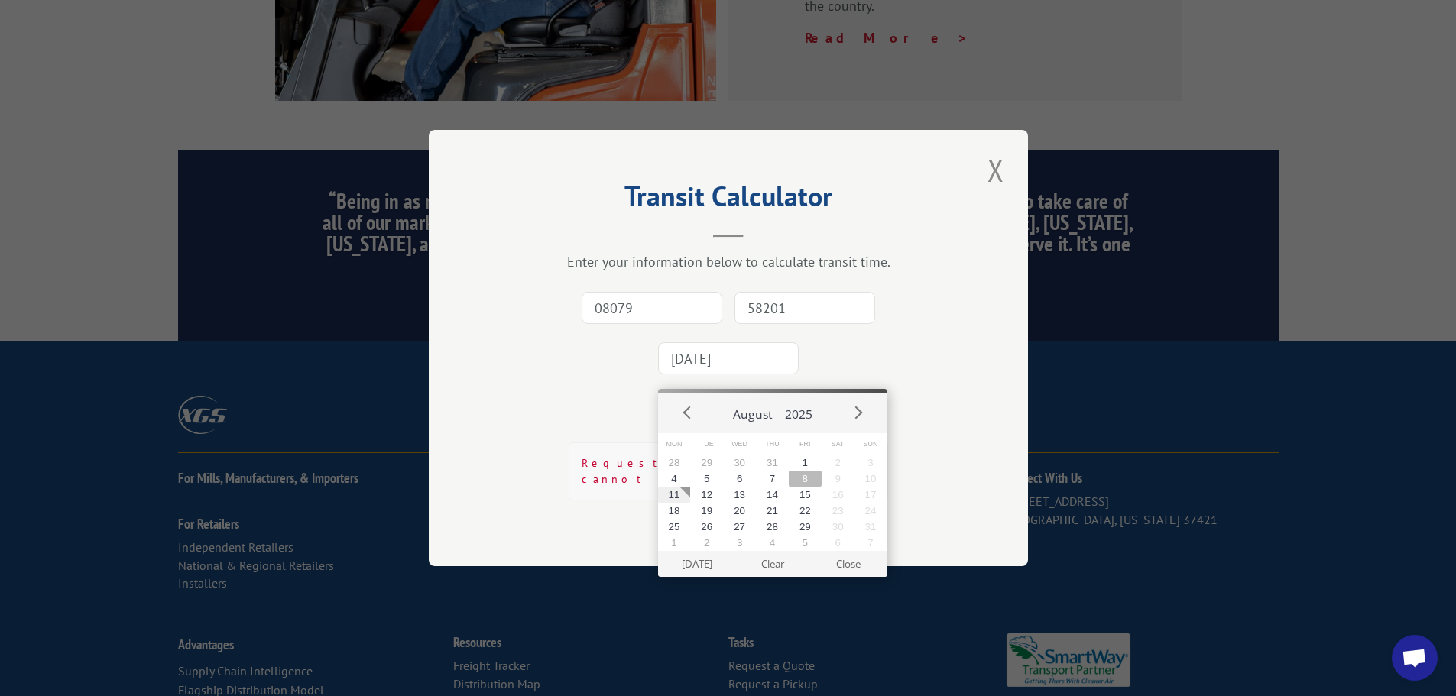
click at [794, 480] on button "8" at bounding box center [805, 479] width 33 height 16
type input "2025-08-08"
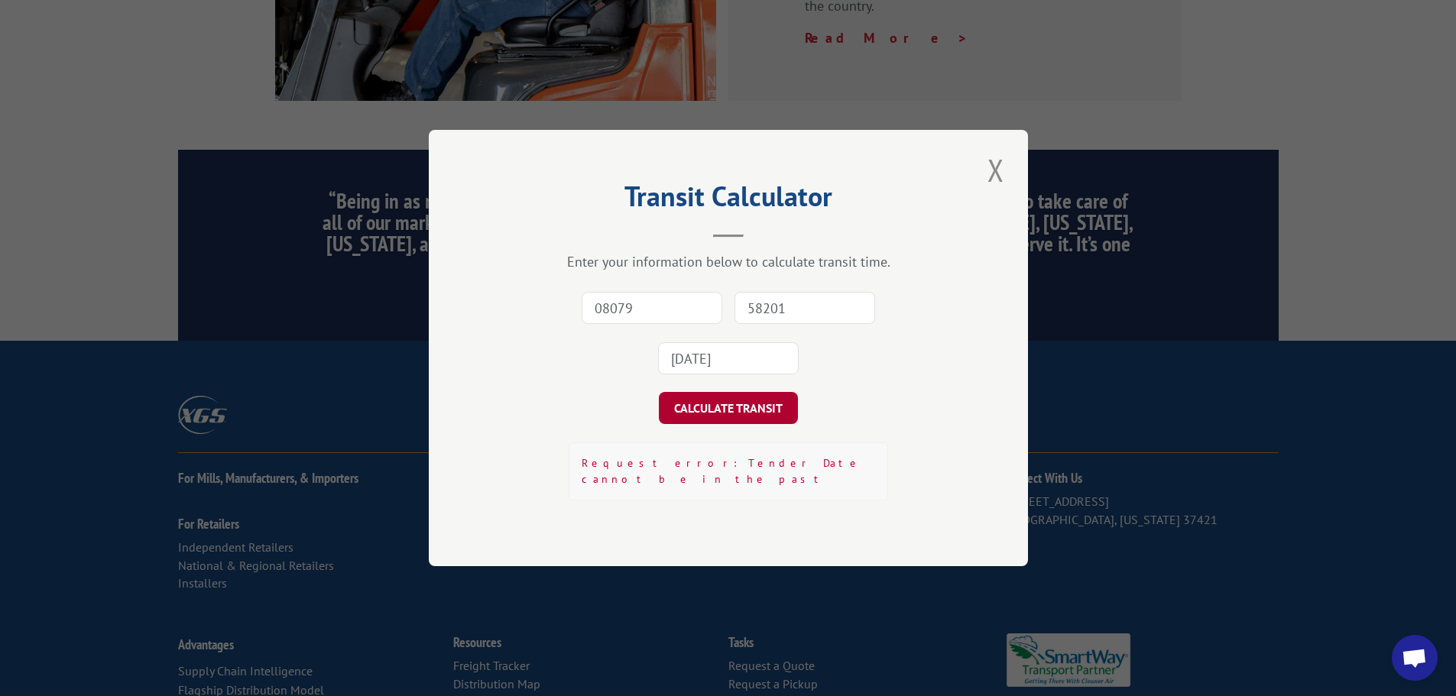
click at [761, 418] on button "CALCULATE TRANSIT" at bounding box center [728, 408] width 139 height 32
click at [666, 315] on input "08079" at bounding box center [652, 308] width 141 height 32
type input "08079"
click at [741, 312] on input "58201" at bounding box center [804, 308] width 141 height 32
type input "58201"
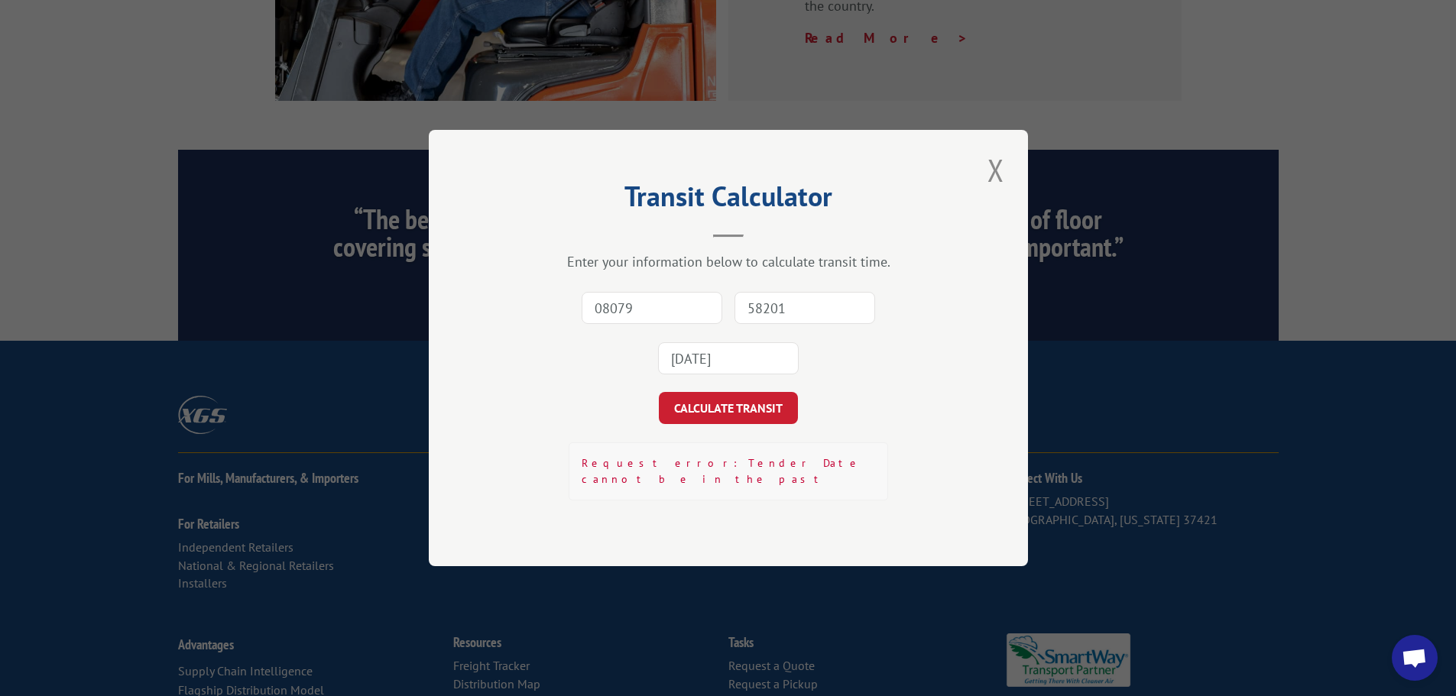
click at [749, 372] on input "2025-08-08" at bounding box center [728, 358] width 141 height 32
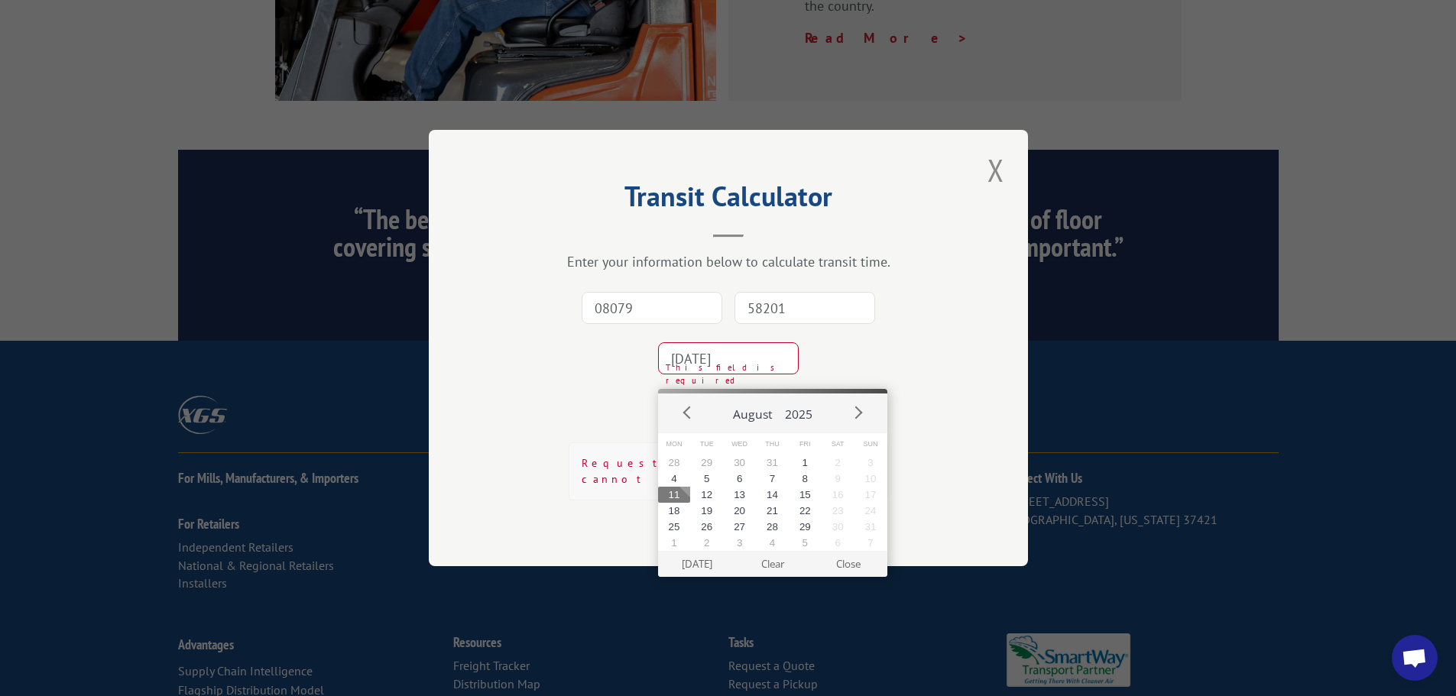
click at [678, 494] on button "11" at bounding box center [674, 495] width 33 height 16
type input "2025-08-11"
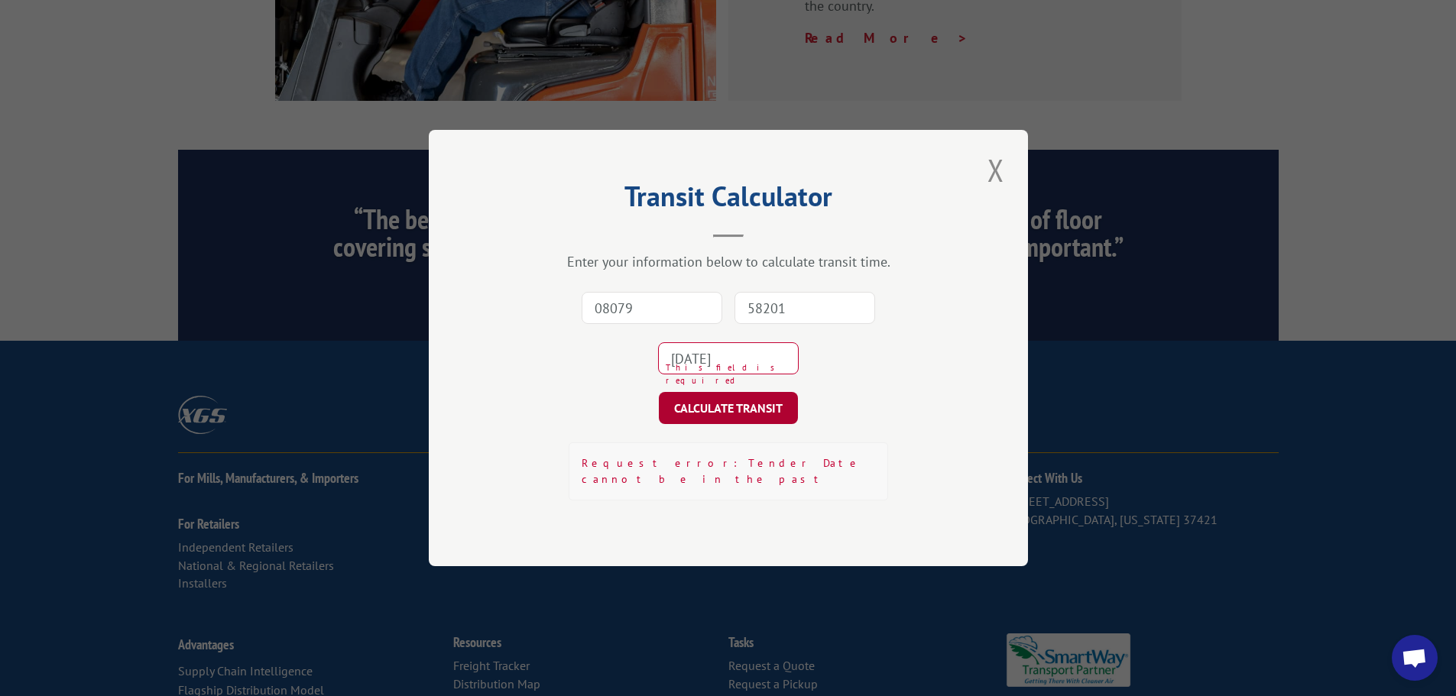
click at [724, 421] on button "CALCULATE TRANSIT" at bounding box center [728, 408] width 139 height 32
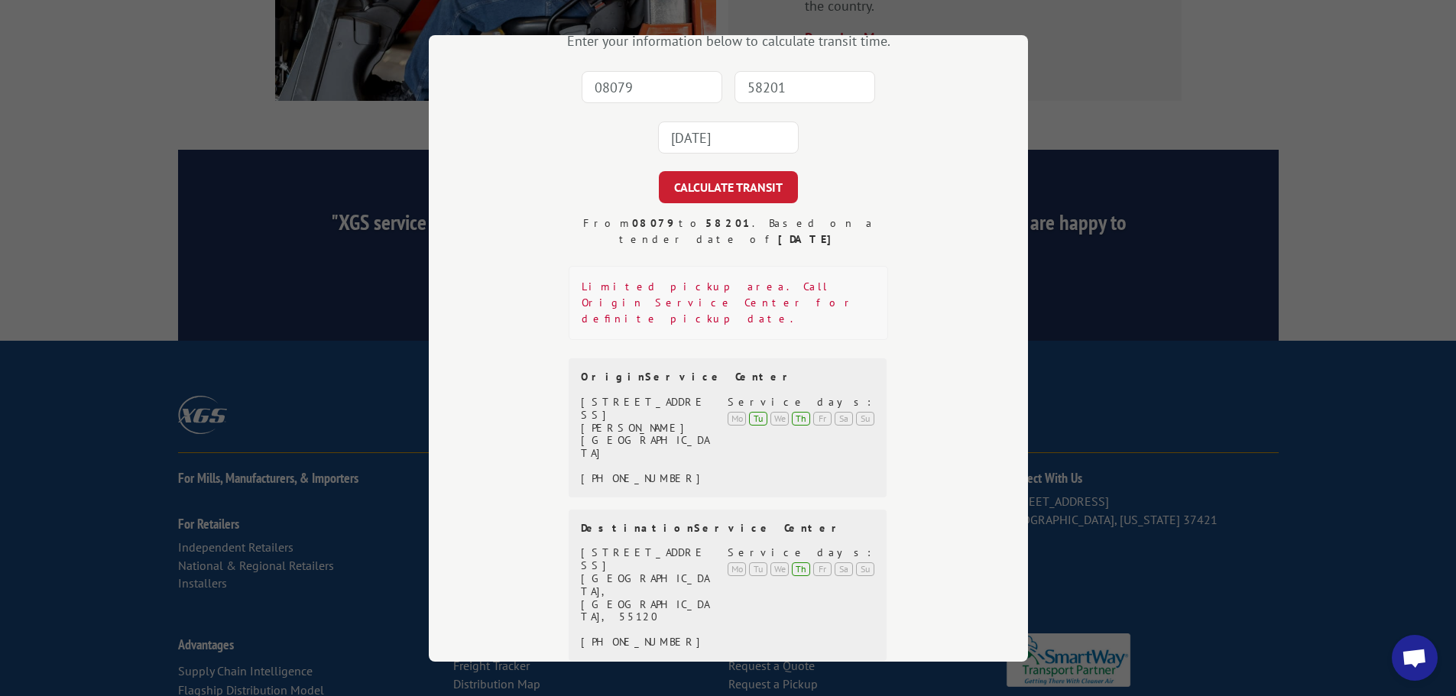
scroll to position [0, 0]
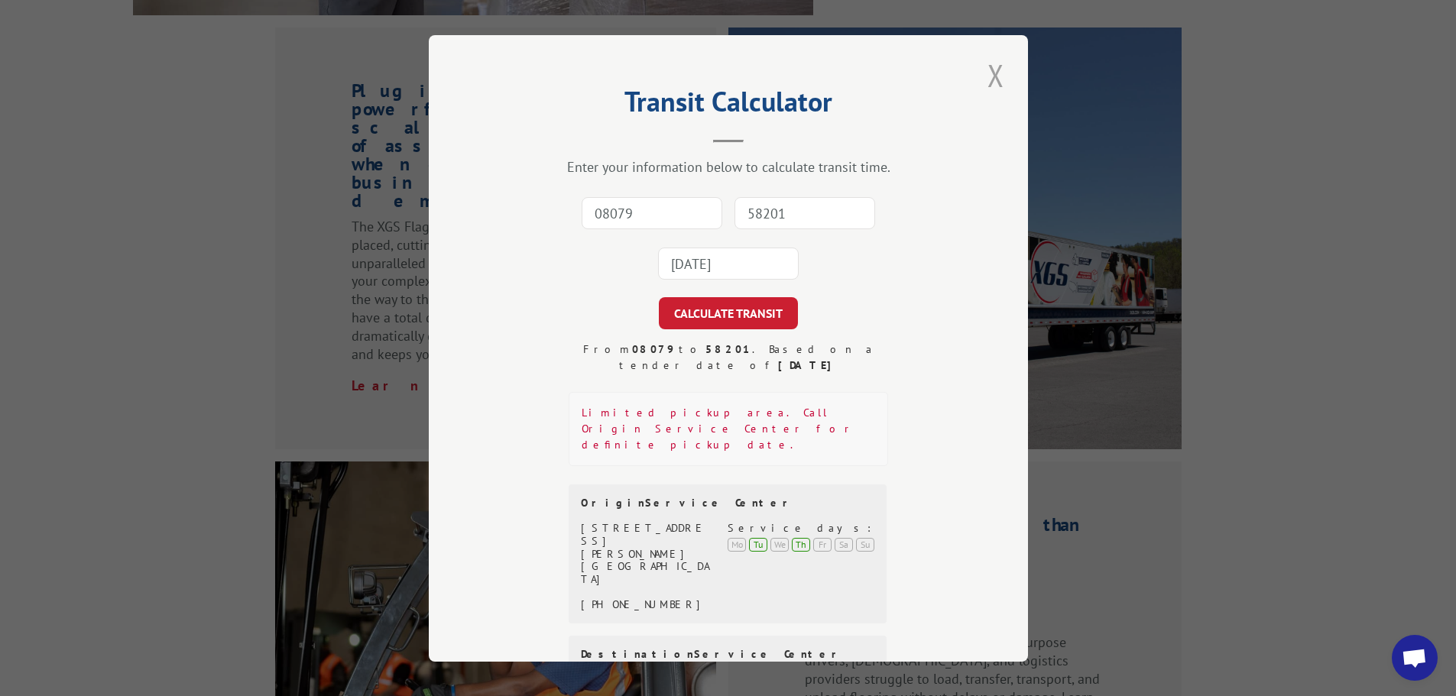
click at [986, 83] on button "Close modal" at bounding box center [996, 75] width 26 height 42
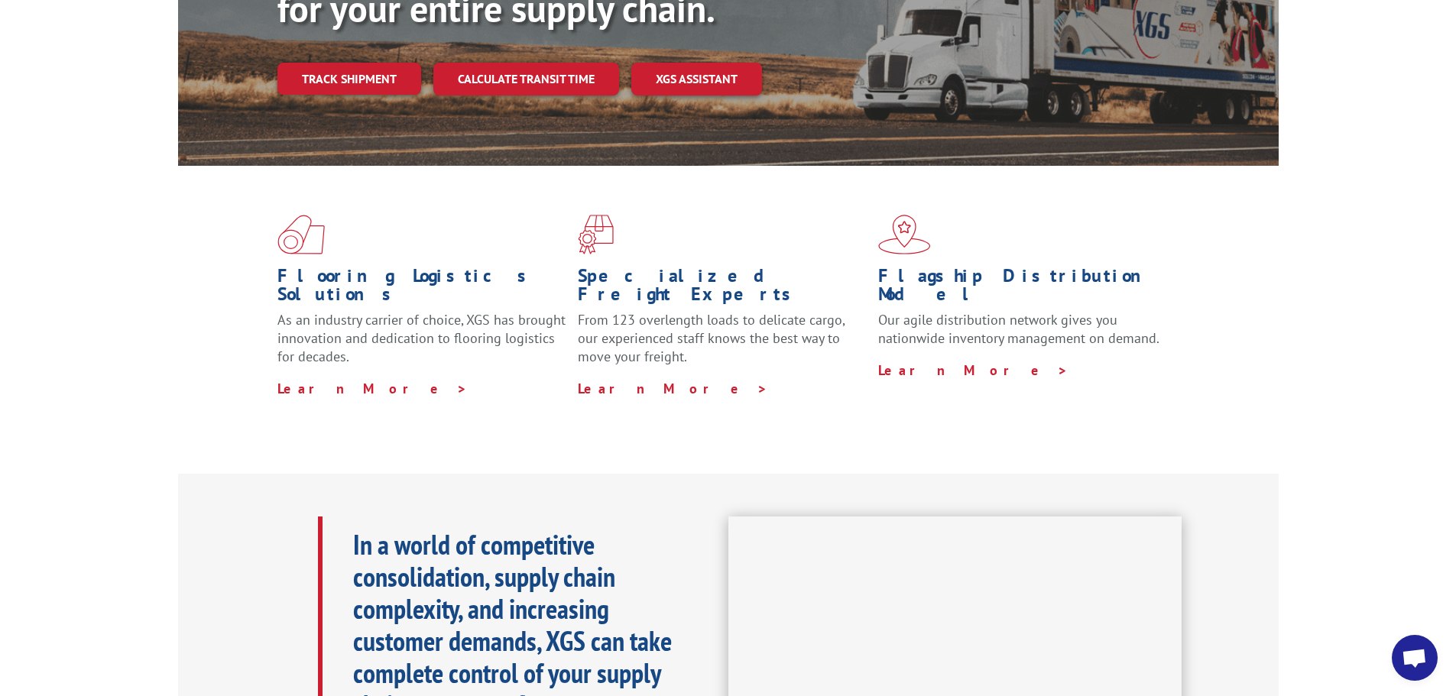
scroll to position [382, 0]
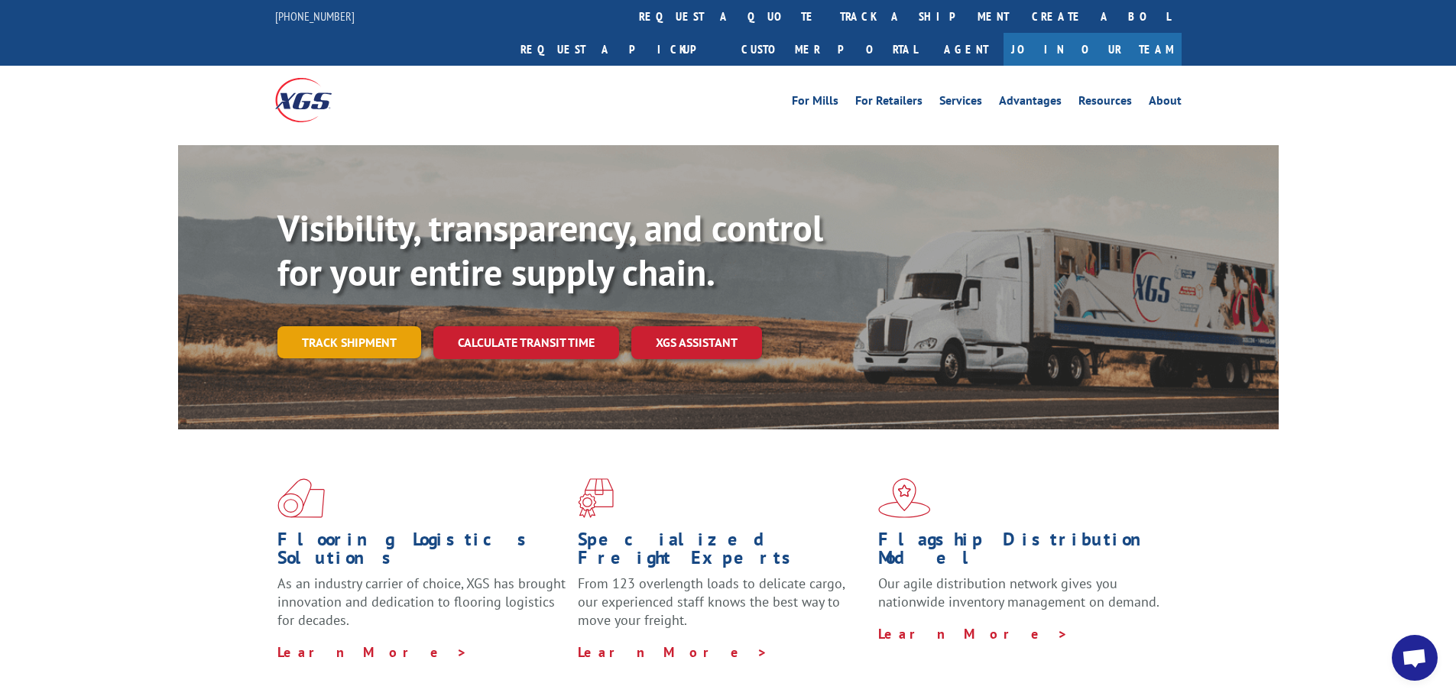
click at [384, 326] on link "Track shipment" at bounding box center [349, 342] width 144 height 32
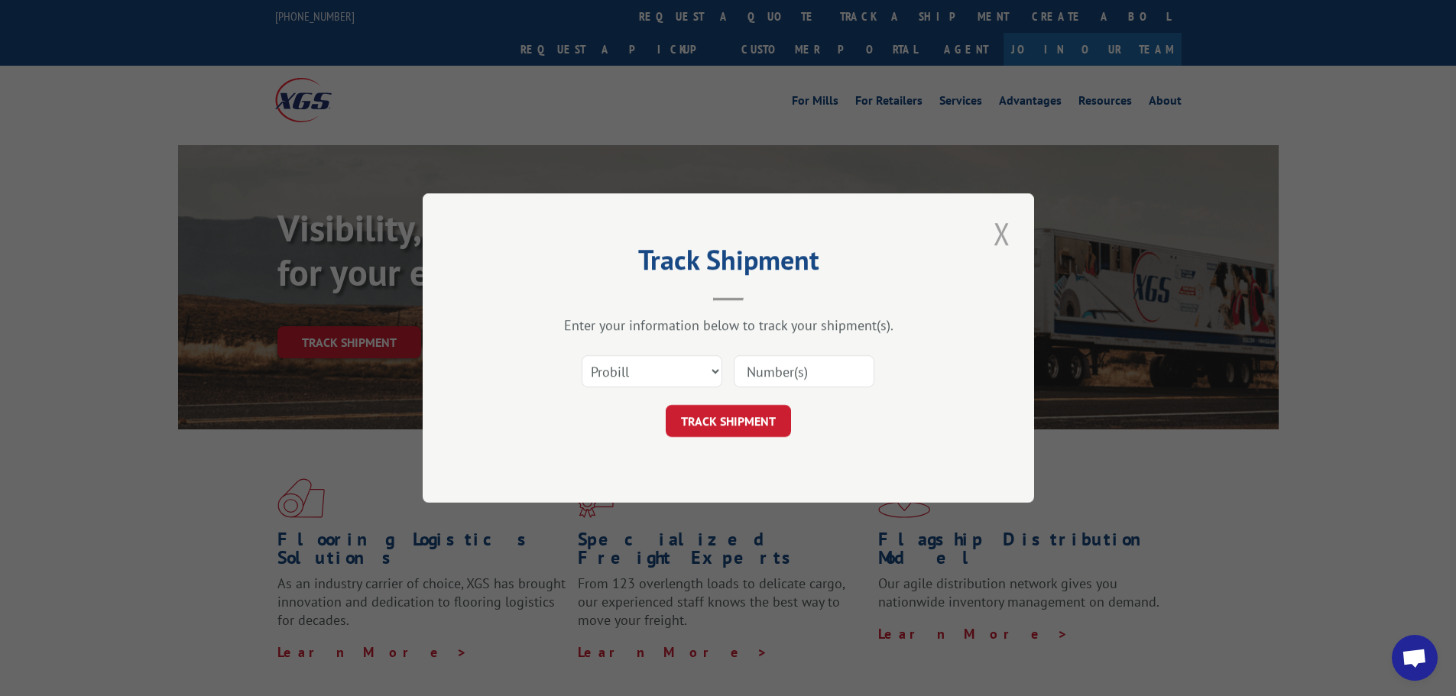
click at [1003, 233] on button "Close modal" at bounding box center [1002, 233] width 26 height 42
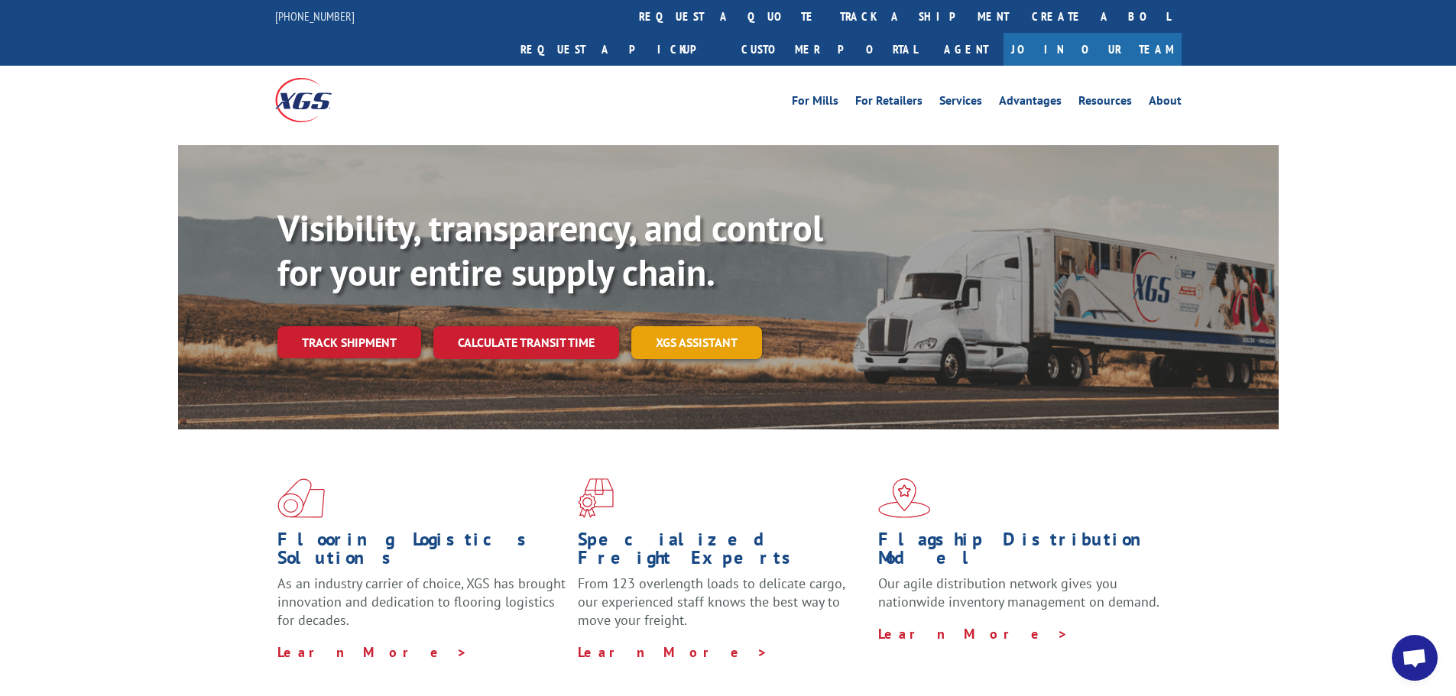
click at [671, 326] on link "XGS ASSISTANT" at bounding box center [696, 342] width 131 height 33
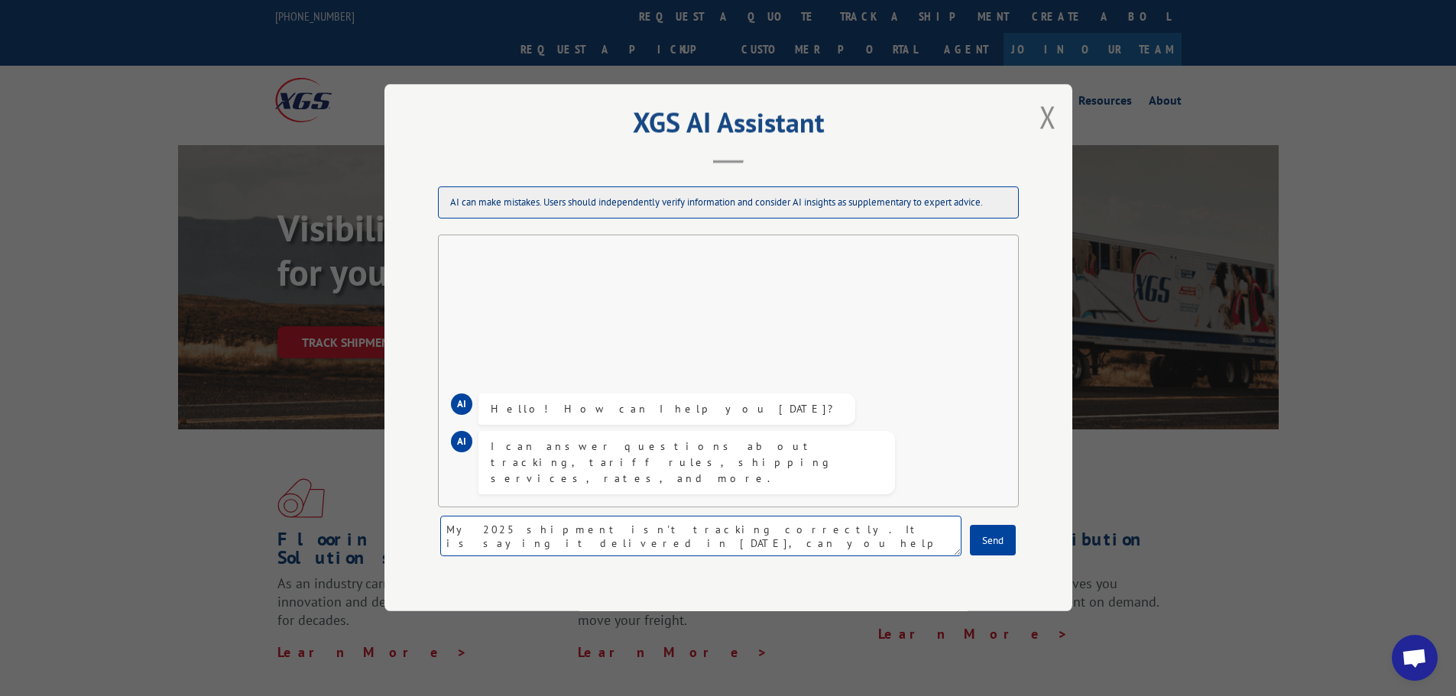
type textarea "My 2025 shipment isn't tracking correctly. It is saying it delivered in 2022, c…"
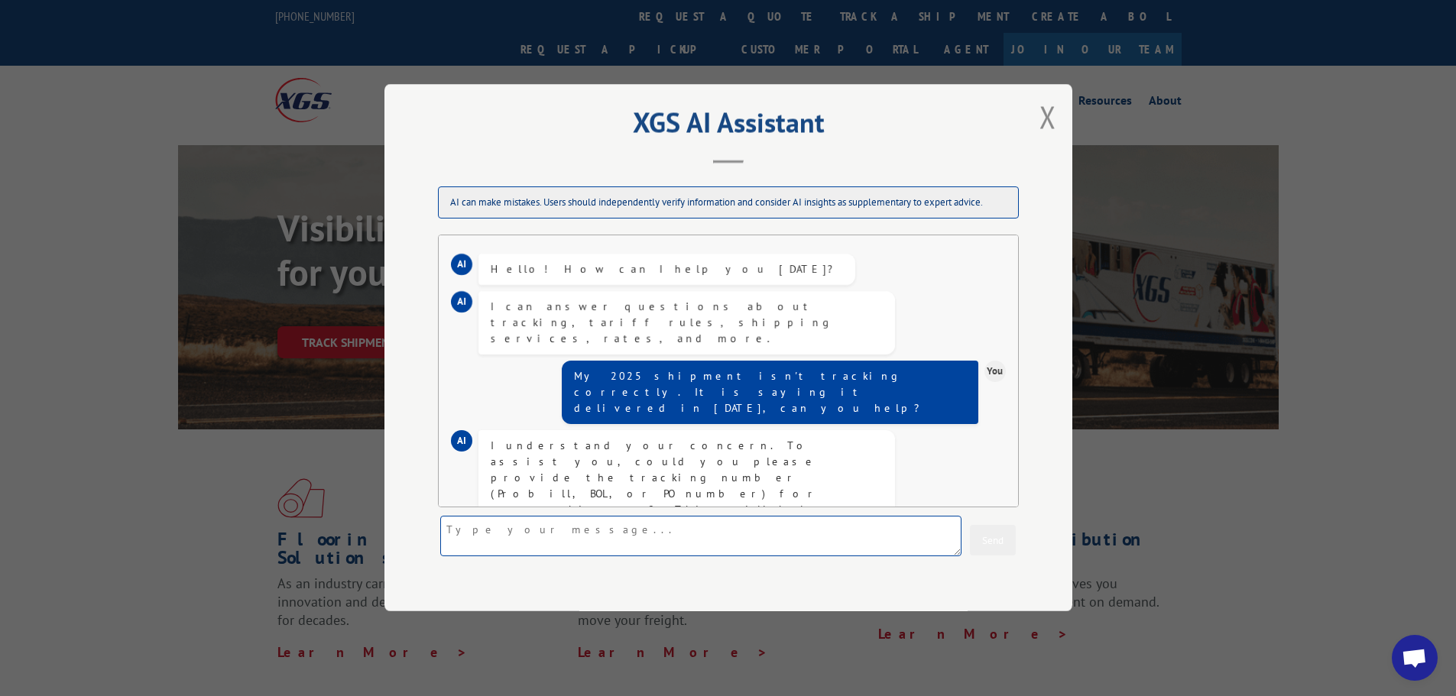
scroll to position [63, 0]
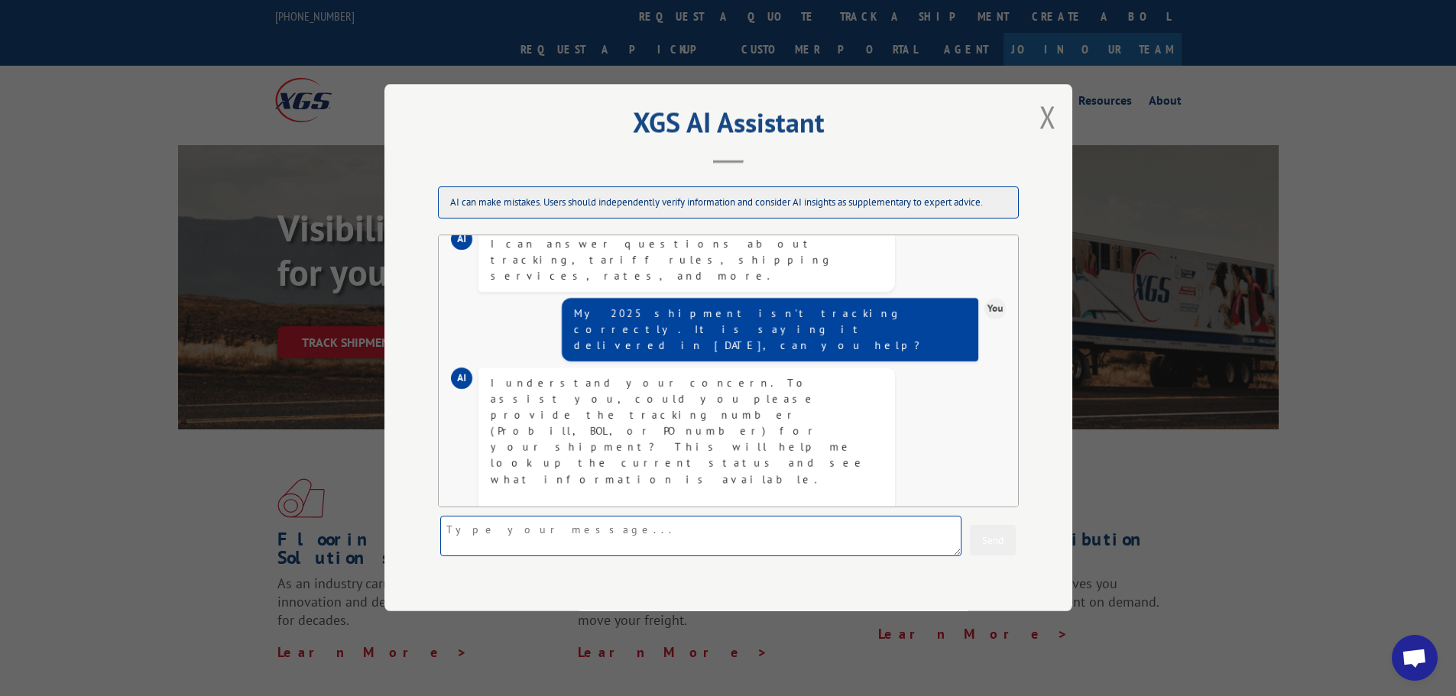
click at [659, 536] on textarea at bounding box center [700, 537] width 521 height 40
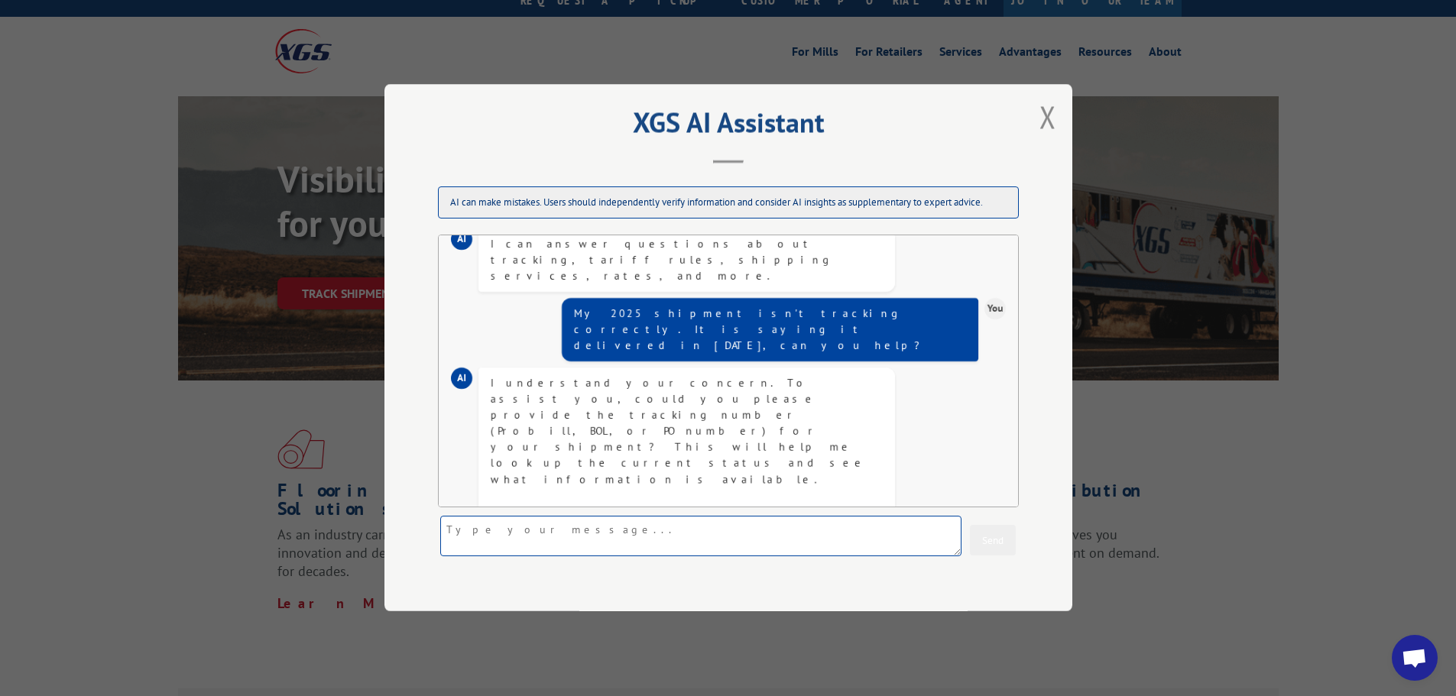
scroll to position [76, 0]
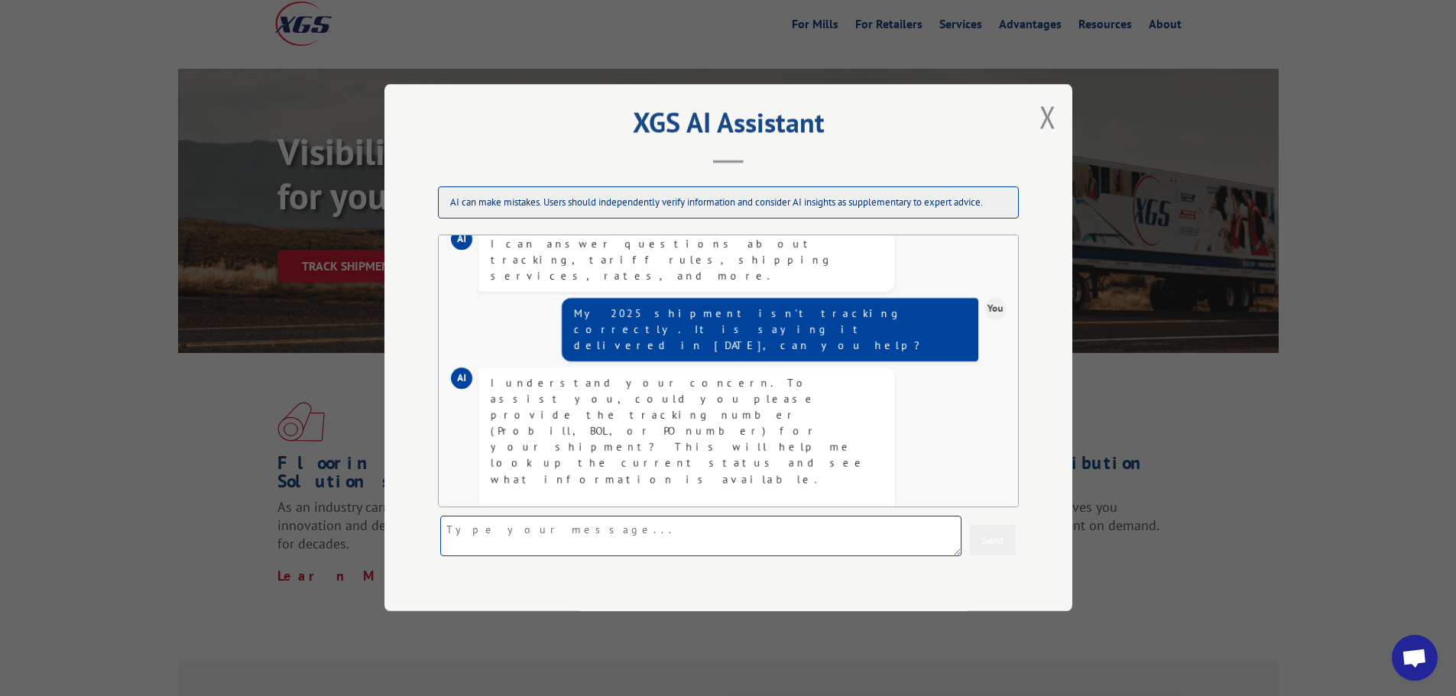
click at [671, 536] on textarea at bounding box center [700, 537] width 521 height 40
type textarea "The BOL is 2821981"
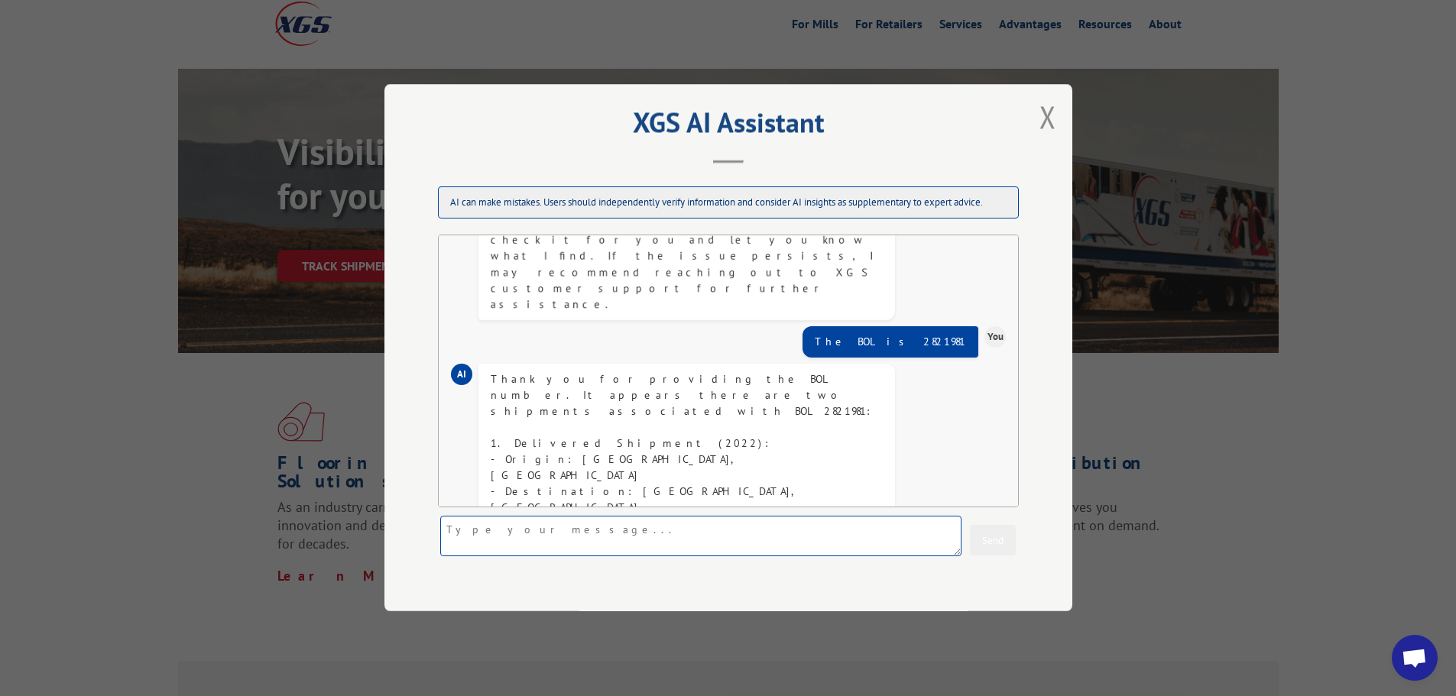
scroll to position [507, 0]
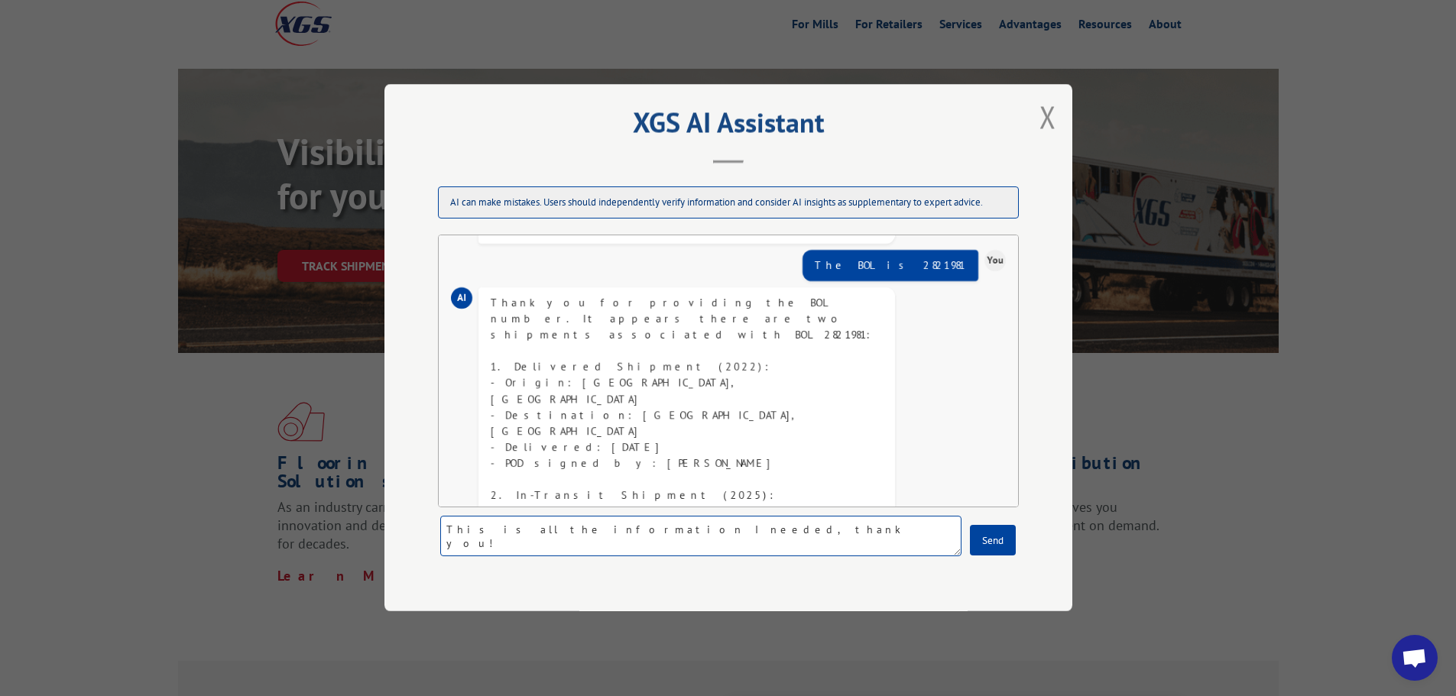
type textarea "This is all the information I needed, thank you!"
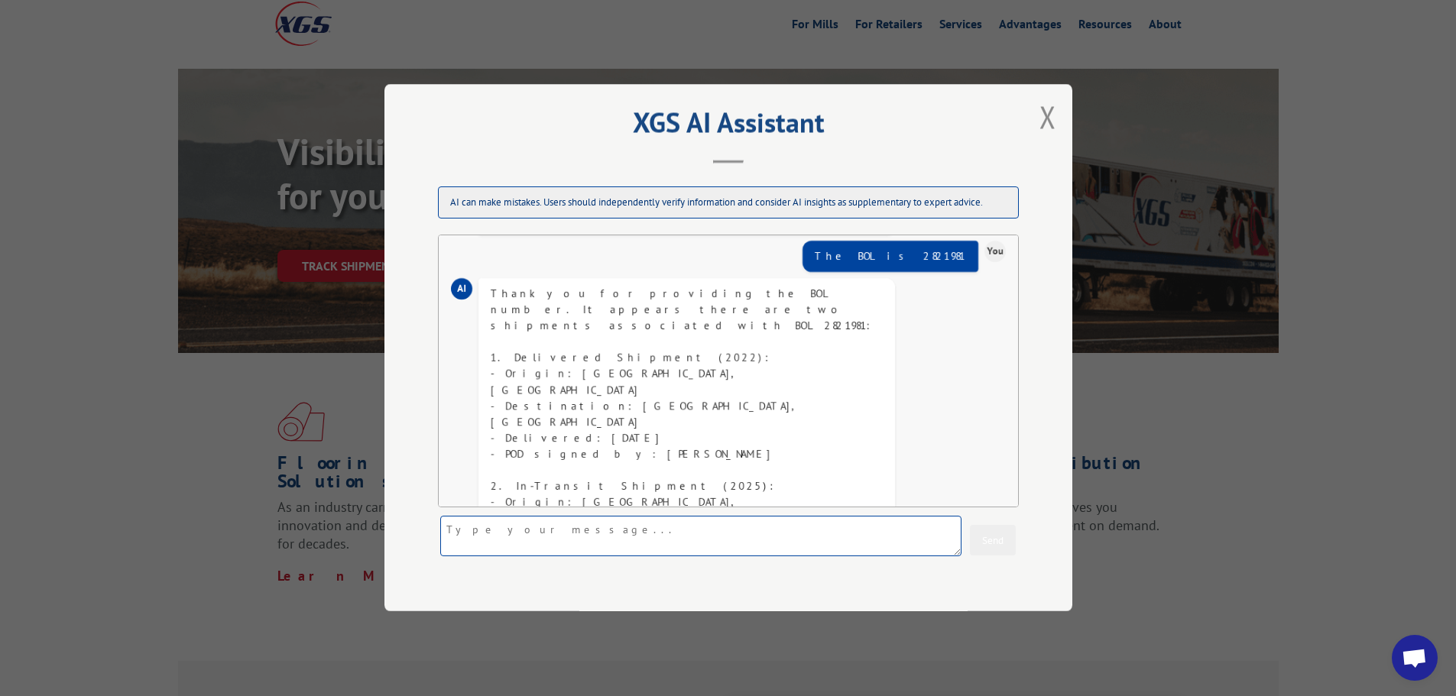
scroll to position [521, 0]
